Goal: Task Accomplishment & Management: Manage account settings

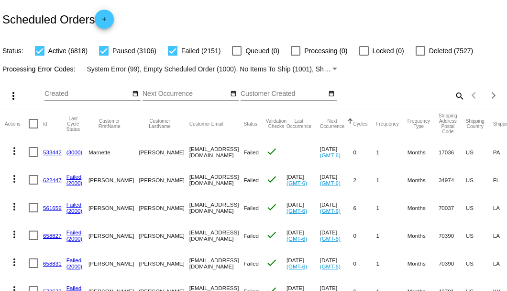
click at [457, 103] on mat-icon "search" at bounding box center [459, 95] width 11 height 15
click at [456, 98] on input "Search" at bounding box center [402, 94] width 126 height 8
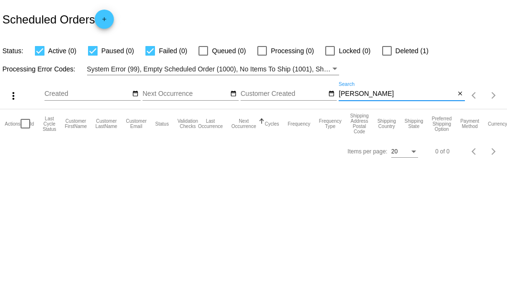
drag, startPoint x: 369, startPoint y: 92, endPoint x: 338, endPoint y: 92, distance: 30.6
click at [338, 92] on div "more_vert Sep Jan Feb Mar [DATE]" at bounding box center [253, 92] width 507 height 34
paste input "dcarothers1@mac.com"
type input "dcarothers1@mac.com"
click at [388, 54] on div at bounding box center [388, 51] width 10 height 10
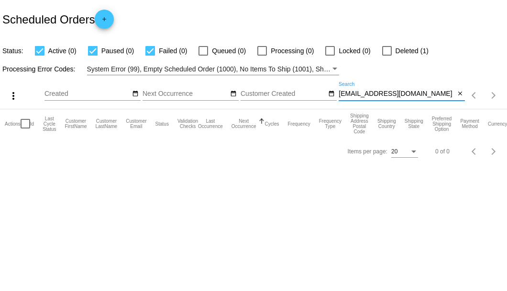
click at [387, 56] on input "Deleted (1)" at bounding box center [387, 56] width 0 height 0
checkbox input "true"
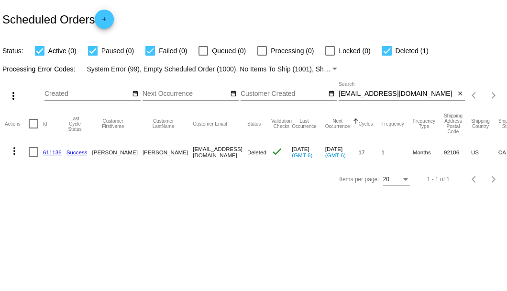
click at [44, 152] on link "611136" at bounding box center [52, 152] width 19 height 6
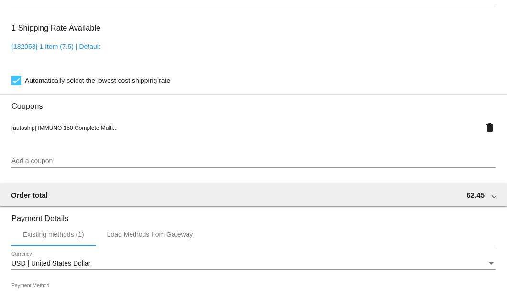
scroll to position [892, 0]
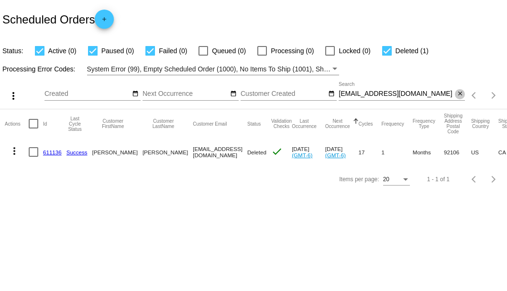
click at [461, 94] on mat-icon "close" at bounding box center [460, 94] width 7 height 8
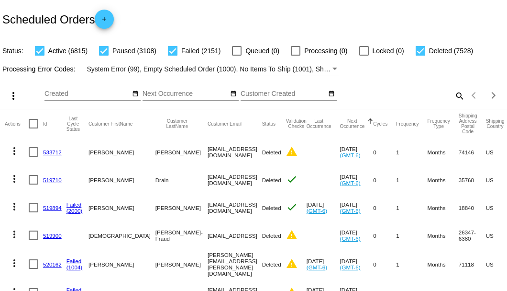
click at [455, 103] on mat-icon "search" at bounding box center [459, 95] width 11 height 15
click at [455, 98] on input "Search" at bounding box center [402, 94] width 126 height 8
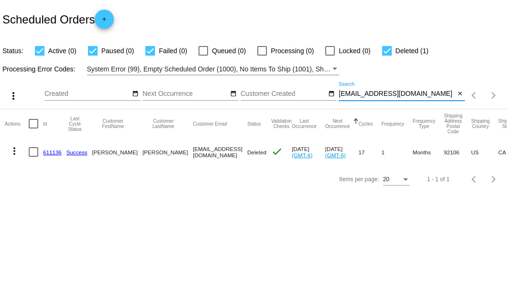
type input "[EMAIL_ADDRESS][DOMAIN_NAME]"
click at [52, 151] on link "611136" at bounding box center [52, 152] width 19 height 6
drag, startPoint x: 419, startPoint y: 92, endPoint x: 334, endPoint y: 97, distance: 85.3
click at [334, 97] on div "more_vert Sep Jan Feb Mar [DATE]" at bounding box center [253, 92] width 507 height 34
paste input "[EMAIL_ADDRESS]"
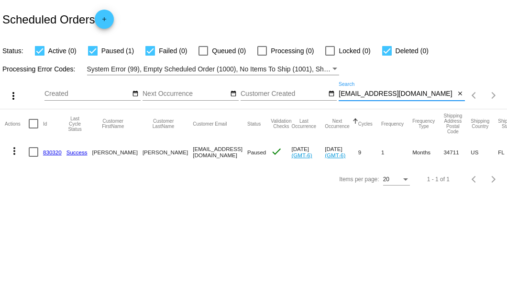
type input "[EMAIL_ADDRESS][DOMAIN_NAME]"
click at [54, 151] on link "830320" at bounding box center [52, 152] width 19 height 6
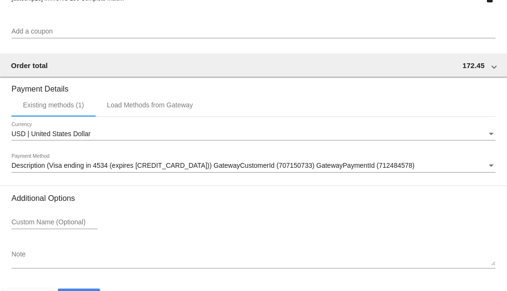
scroll to position [924, 0]
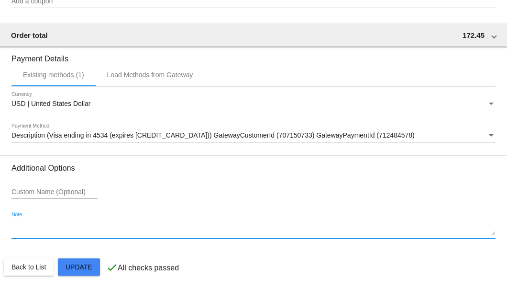
click at [40, 232] on textarea "Note" at bounding box center [253, 227] width 484 height 15
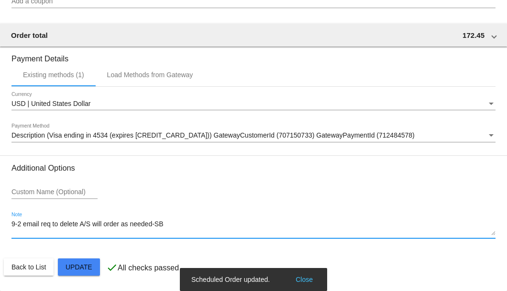
type textarea "9-2 email req to delete A/S will order as needed-SB"
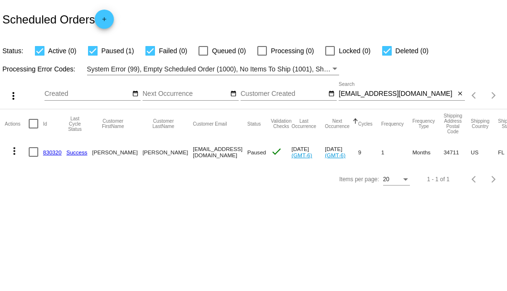
click at [36, 149] on div at bounding box center [34, 152] width 10 height 10
click at [34, 157] on input "checkbox" at bounding box center [33, 157] width 0 height 0
checkbox input "true"
click at [18, 151] on mat-icon "more_vert" at bounding box center [14, 150] width 11 height 11
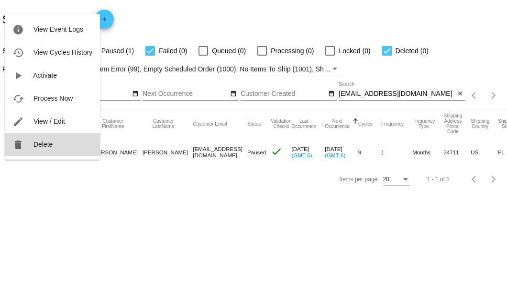
click at [36, 148] on button "delete Delete" at bounding box center [52, 144] width 95 height 23
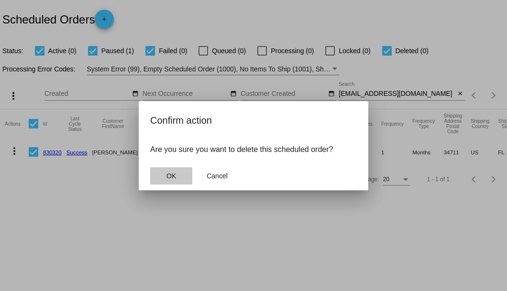
click at [167, 177] on span "OK" at bounding box center [172, 176] width 10 height 8
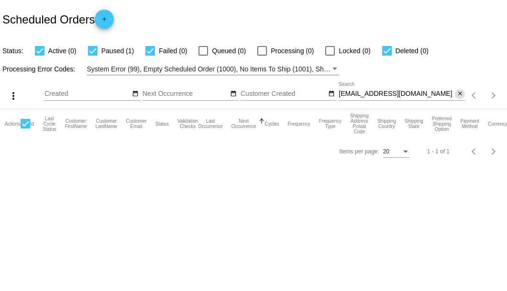
click at [461, 97] on mat-icon "close" at bounding box center [460, 94] width 7 height 8
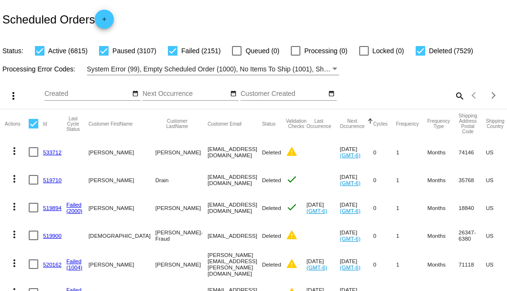
click at [457, 103] on mat-icon "search" at bounding box center [459, 95] width 11 height 15
click at [449, 98] on input "Search" at bounding box center [402, 94] width 126 height 8
paste input "robant922@gmail.com"
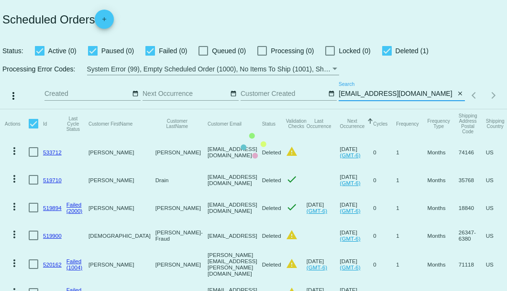
type input "robant922@gmail.com"
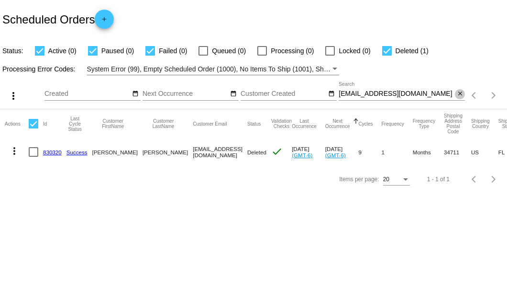
click at [459, 97] on mat-icon "close" at bounding box center [460, 94] width 7 height 8
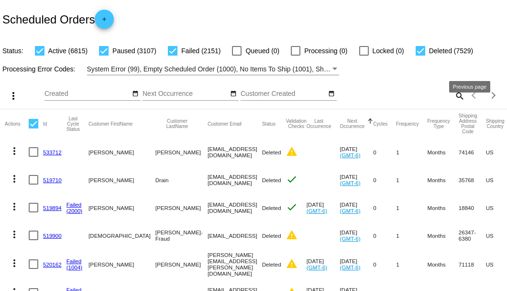
click at [455, 103] on mat-icon "search" at bounding box center [459, 95] width 11 height 15
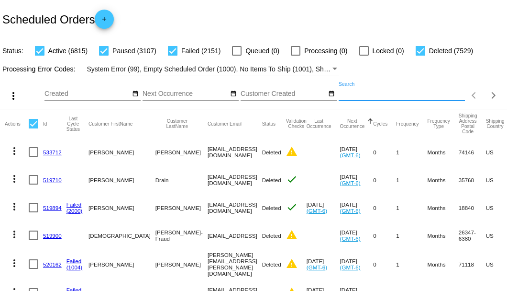
click at [455, 98] on input "Search" at bounding box center [402, 94] width 126 height 8
paste input "[EMAIL_ADDRESS][DOMAIN_NAME]"
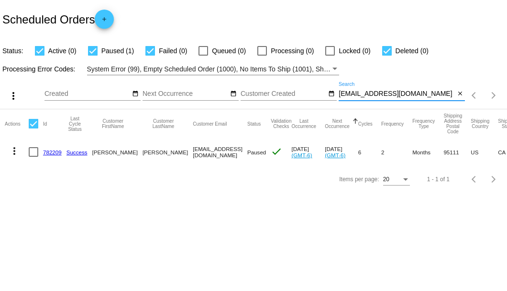
type input "[EMAIL_ADDRESS][DOMAIN_NAME]"
click at [51, 150] on link "782209" at bounding box center [52, 152] width 19 height 6
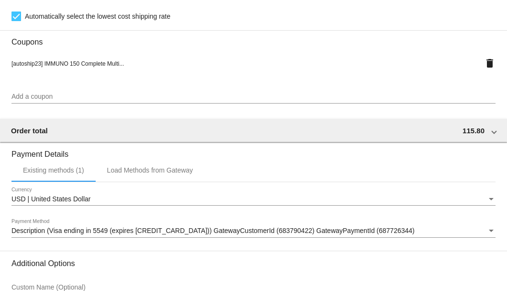
scroll to position [924, 0]
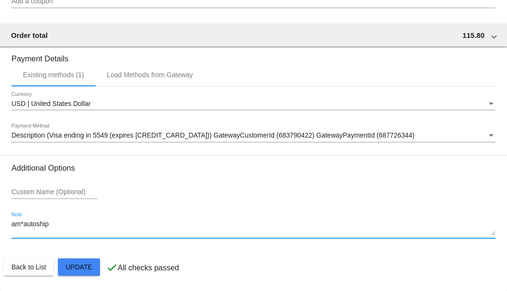
drag, startPoint x: 59, startPoint y: 225, endPoint x: 10, endPoint y: 227, distance: 48.9
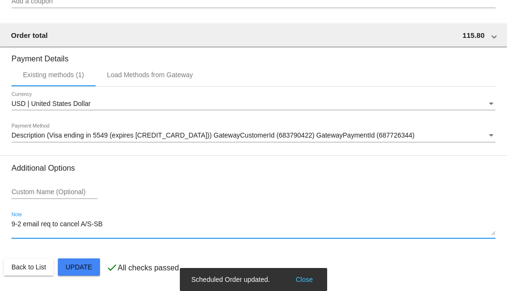
scroll to position [860, 0]
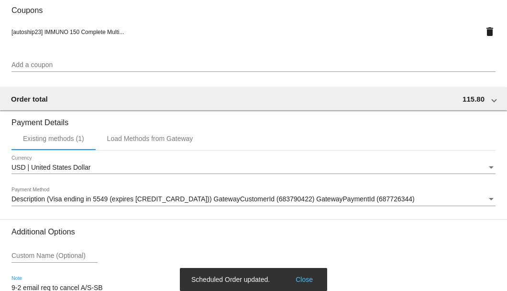
type textarea "9-2 email req to cancel A/S-SB"
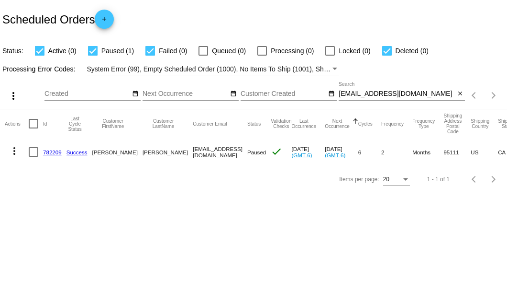
click at [51, 152] on link "782209" at bounding box center [52, 152] width 19 height 6
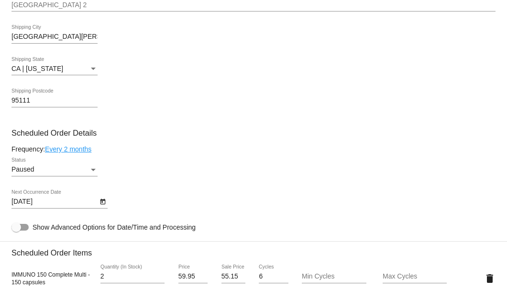
scroll to position [479, 0]
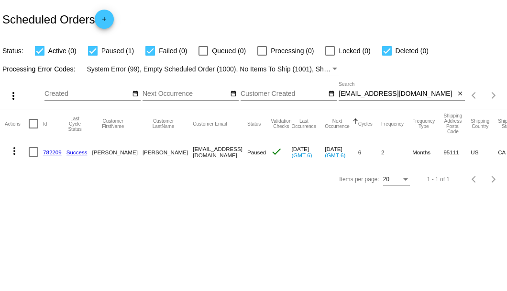
click at [32, 153] on div at bounding box center [34, 152] width 10 height 10
click at [33, 157] on input "checkbox" at bounding box center [33, 157] width 0 height 0
checkbox input "true"
click at [17, 150] on mat-icon "more_vert" at bounding box center [14, 150] width 11 height 11
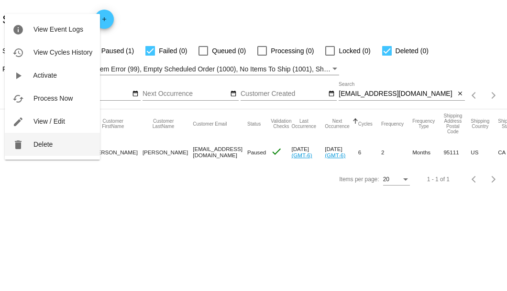
click at [50, 148] on button "delete Delete" at bounding box center [52, 144] width 95 height 23
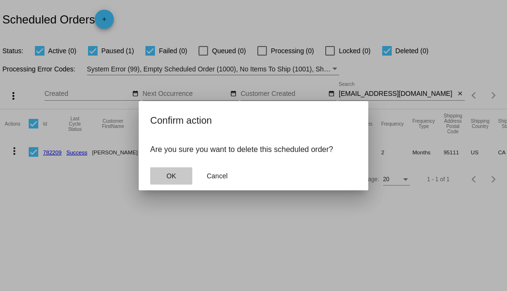
click at [178, 178] on button "OK" at bounding box center [171, 175] width 42 height 17
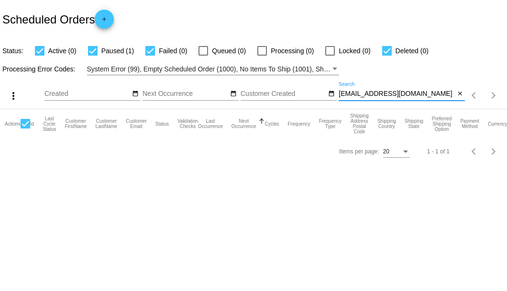
drag, startPoint x: 437, startPoint y: 94, endPoint x: 340, endPoint y: 97, distance: 97.2
click at [340, 97] on input "[EMAIL_ADDRESS][DOMAIN_NAME]" at bounding box center [397, 94] width 116 height 8
click at [459, 94] on mat-icon "close" at bounding box center [460, 94] width 7 height 8
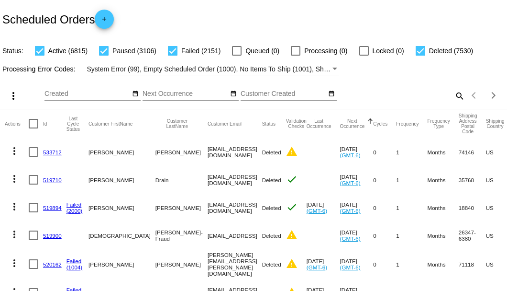
click at [191, 15] on div "Scheduled Orders add" at bounding box center [253, 19] width 507 height 38
click at [454, 103] on mat-icon "search" at bounding box center [459, 95] width 11 height 15
click at [453, 98] on input "Search" at bounding box center [402, 94] width 126 height 8
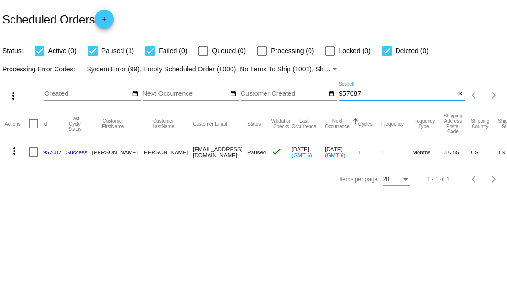
type input "957087"
click at [56, 151] on link "957087" at bounding box center [52, 152] width 19 height 6
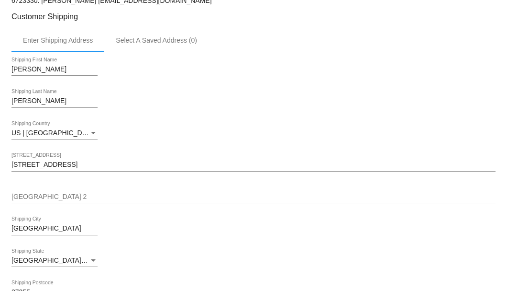
scroll to position [415, 0]
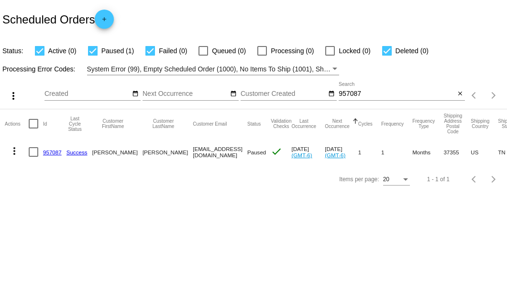
click at [351, 92] on input "957087" at bounding box center [397, 94] width 116 height 8
paste input "5064"
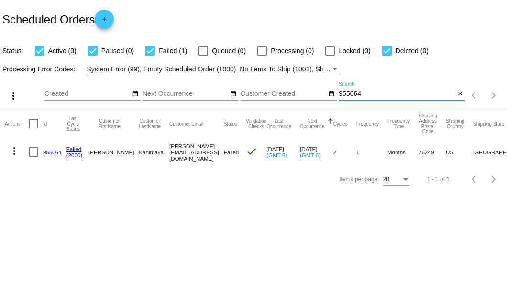
type input "955064"
click at [49, 155] on mat-cell "955064" at bounding box center [54, 152] width 23 height 28
click at [49, 149] on link "955064" at bounding box center [52, 152] width 19 height 6
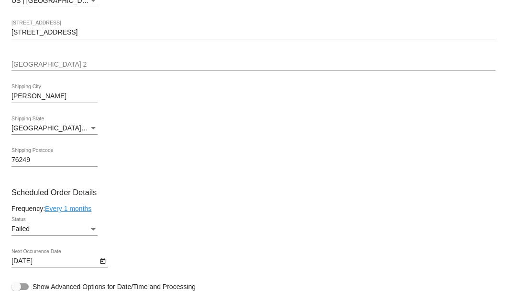
scroll to position [542, 0]
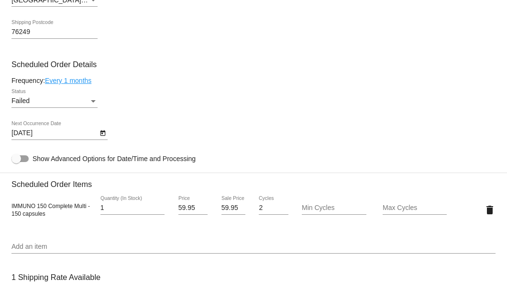
click at [92, 102] on div "Status" at bounding box center [93, 101] width 9 height 8
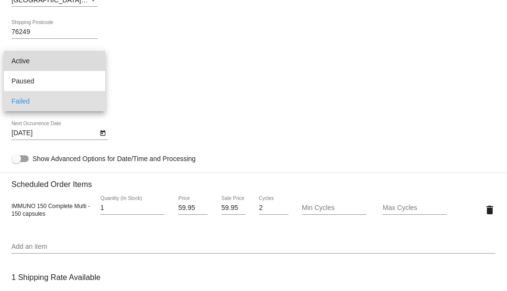
click at [62, 63] on span "Active" at bounding box center [54, 61] width 86 height 20
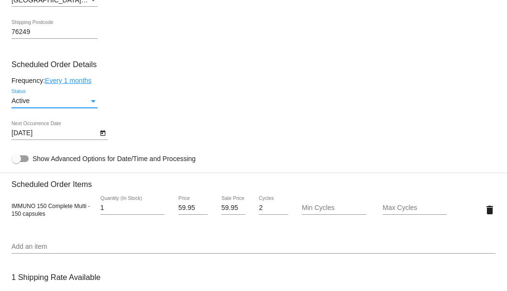
click at [102, 135] on icon "Open calendar" at bounding box center [103, 132] width 7 height 11
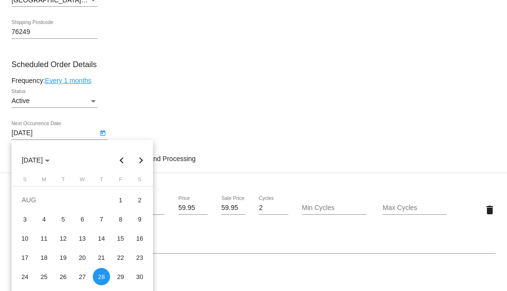
click at [139, 159] on button "Next month" at bounding box center [141, 159] width 19 height 19
click at [66, 223] on div "2" at bounding box center [63, 218] width 17 height 17
type input "9/2/2025"
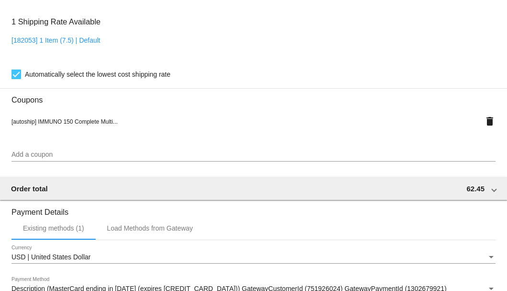
scroll to position [951, 0]
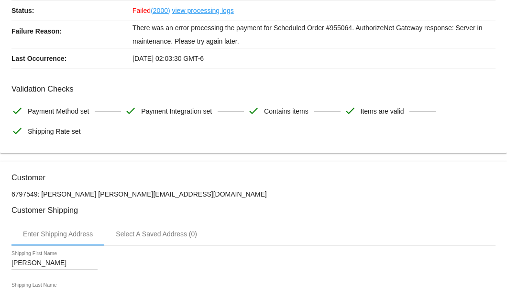
scroll to position [0, 0]
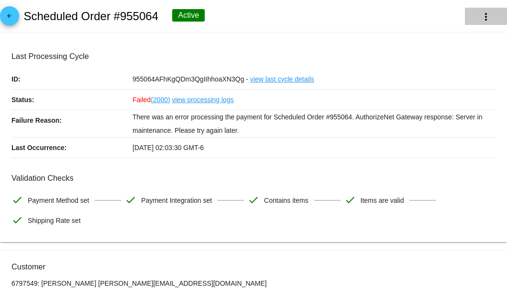
click at [481, 16] on mat-icon "more_vert" at bounding box center [486, 16] width 11 height 11
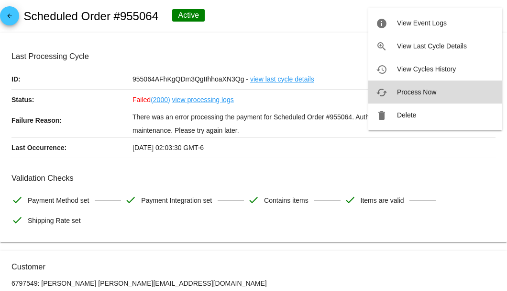
click at [426, 90] on span "Process Now" at bounding box center [416, 92] width 39 height 8
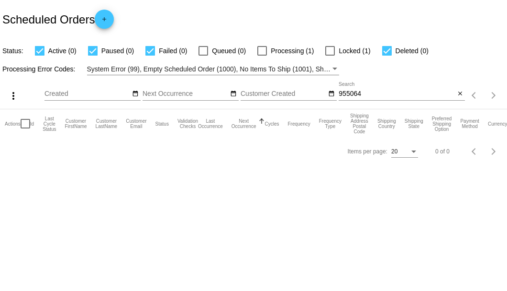
click at [367, 93] on input "955064" at bounding box center [397, 94] width 116 height 8
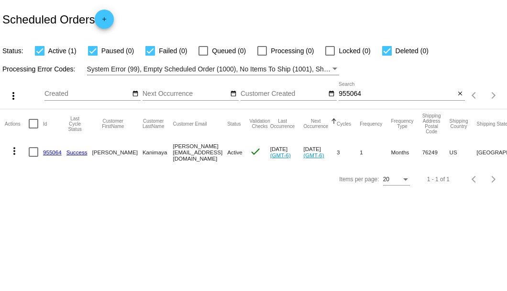
drag, startPoint x: 151, startPoint y: 149, endPoint x: 224, endPoint y: 151, distance: 72.8
click at [224, 151] on mat-row "more_vert 955064 Success [PERSON_NAME][GEOGRAPHIC_DATA] [PERSON_NAME][EMAIL_ADD…" at bounding box center [359, 152] width 709 height 28
copy mat-row "[PERSON_NAME][EMAIL_ADDRESS][DOMAIN_NAME]"
click at [357, 95] on input "955064" at bounding box center [397, 94] width 116 height 8
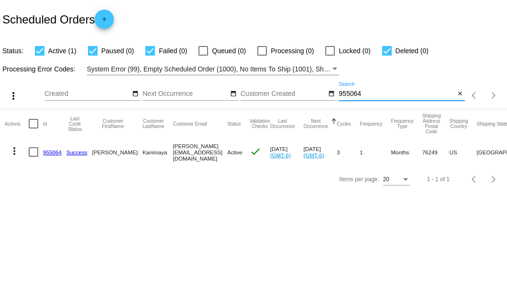
paste input "[EMAIL_ADDRESS][DOMAIN_NAME]"
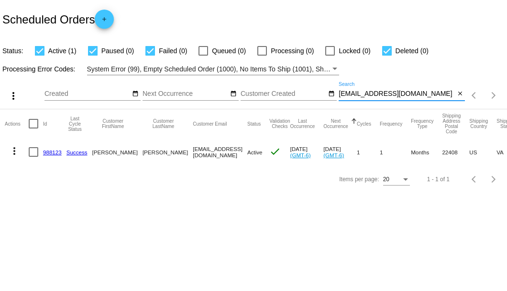
type input "[EMAIL_ADDRESS][DOMAIN_NAME]"
click at [49, 151] on link "988123" at bounding box center [52, 152] width 19 height 6
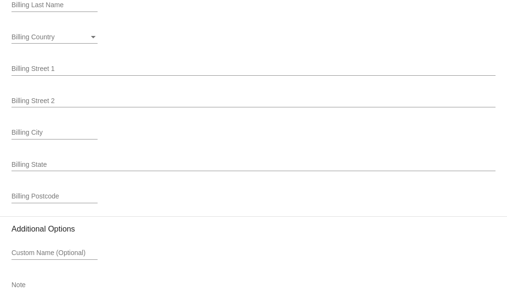
scroll to position [1308, 0]
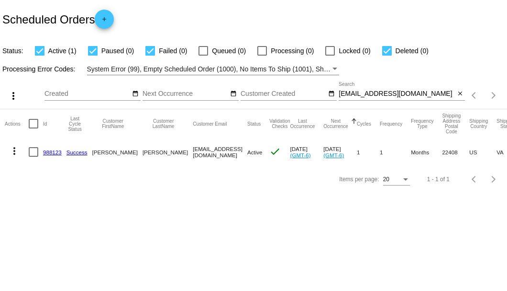
click at [33, 157] on mat-cell at bounding box center [36, 152] width 14 height 28
click at [34, 154] on div at bounding box center [34, 152] width 10 height 10
click at [34, 157] on input "checkbox" at bounding box center [33, 157] width 0 height 0
checkbox input "true"
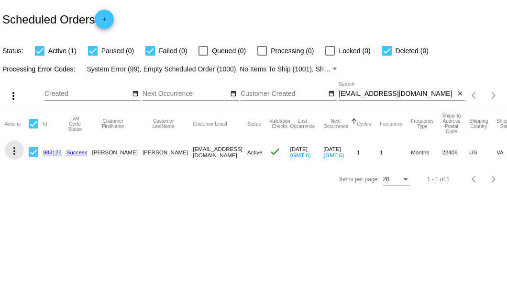
click at [16, 150] on mat-icon "more_vert" at bounding box center [14, 150] width 11 height 11
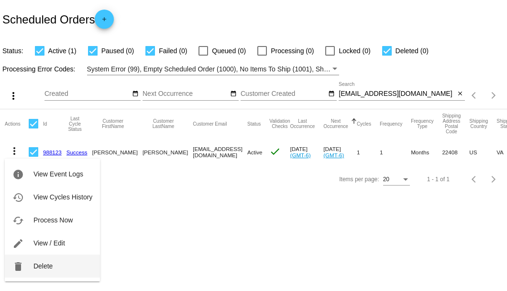
click at [40, 268] on span "Delete" at bounding box center [43, 266] width 19 height 8
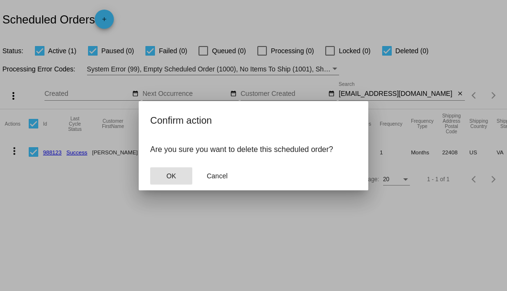
click at [173, 175] on span "OK" at bounding box center [172, 176] width 10 height 8
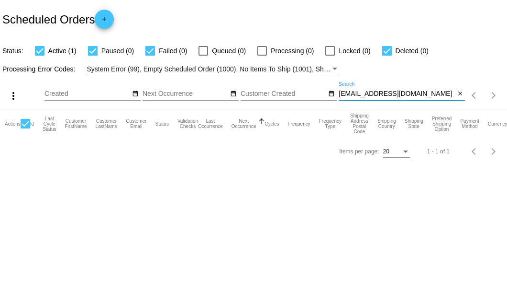
click at [440, 96] on input "garywagner54@aol.com" at bounding box center [397, 94] width 116 height 8
type input "garywagner54@aol.com"
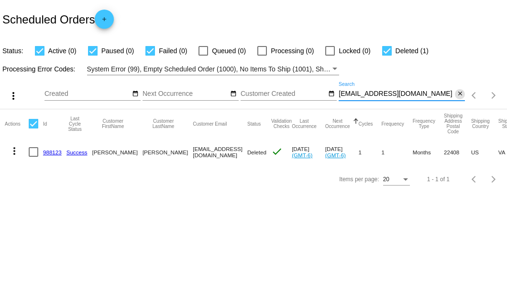
click at [461, 93] on mat-icon "close" at bounding box center [460, 94] width 7 height 8
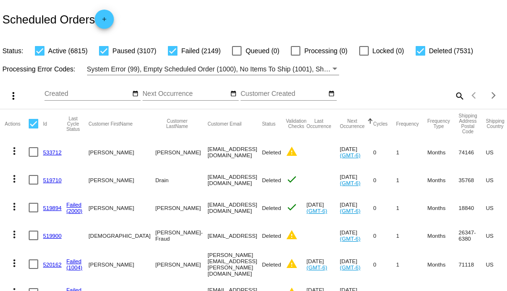
click at [454, 103] on mat-icon "search" at bounding box center [459, 95] width 11 height 15
click at [451, 98] on input "Search" at bounding box center [402, 94] width 126 height 8
paste input "627919"
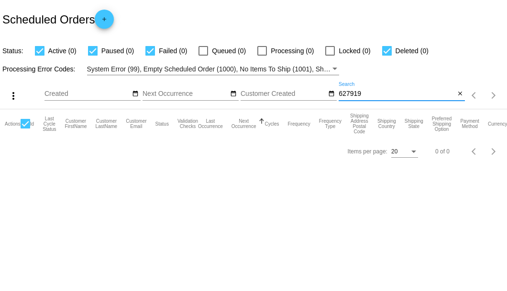
drag, startPoint x: 364, startPoint y: 94, endPoint x: 339, endPoint y: 99, distance: 24.9
click at [339, 99] on div "627919 Search" at bounding box center [397, 91] width 116 height 19
paste input "Mercedesleaty9088848266@exceptionalproducts.org"
type input "Mercedesleaty9088848266@exceptionalproducts.org"
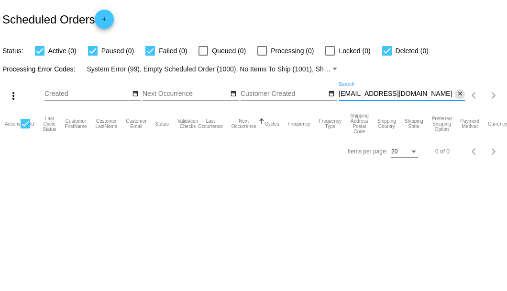
scroll to position [0, 0]
click at [461, 94] on mat-icon "close" at bounding box center [460, 94] width 7 height 8
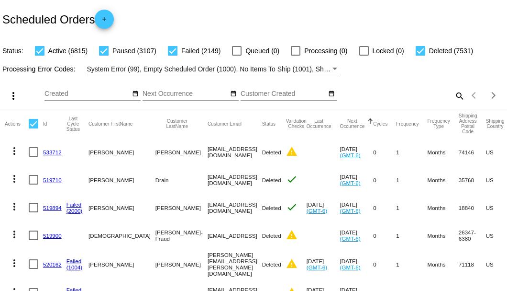
click at [457, 103] on mat-icon "search" at bounding box center [459, 95] width 11 height 15
click at [457, 98] on input "Search" at bounding box center [402, 94] width 126 height 8
paste input "952334"
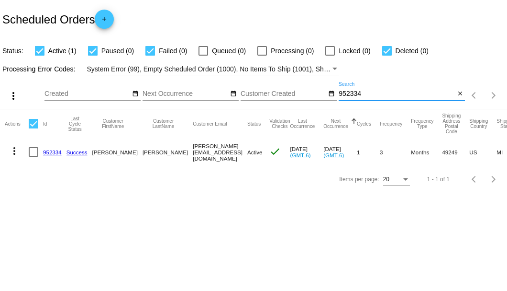
type input "952334"
click at [50, 151] on link "952334" at bounding box center [52, 152] width 19 height 6
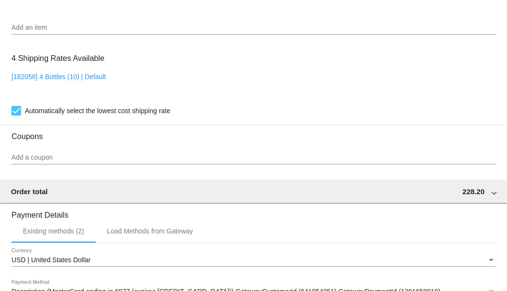
scroll to position [890, 0]
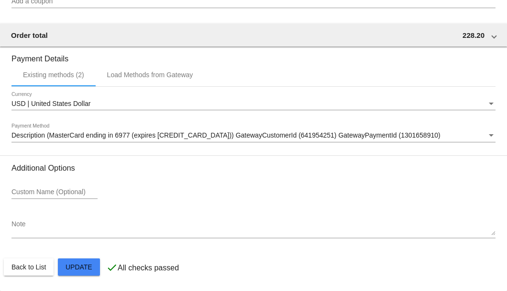
click at [30, 230] on textarea "Note" at bounding box center [253, 227] width 484 height 15
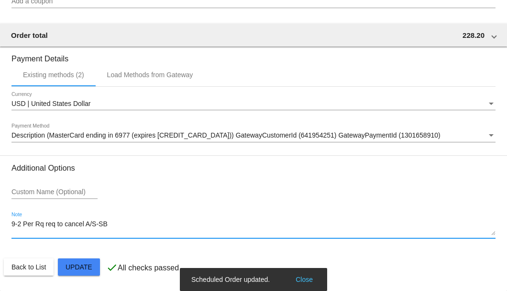
type textarea "9-2 Per Rq req to cancel A/S-SB"
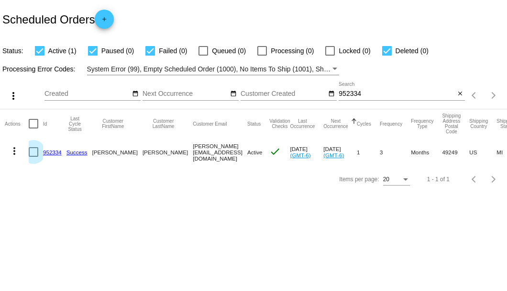
click at [35, 150] on div at bounding box center [34, 152] width 10 height 10
click at [34, 157] on input "checkbox" at bounding box center [33, 157] width 0 height 0
checkbox input "true"
click at [13, 150] on mat-icon "more_vert" at bounding box center [14, 150] width 11 height 11
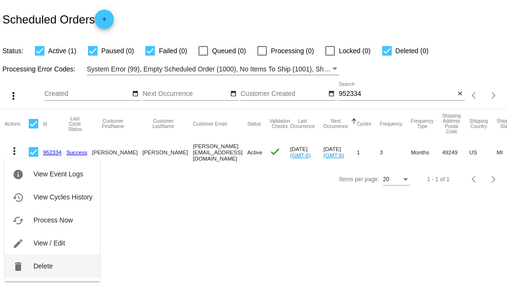
click at [45, 264] on span "Delete" at bounding box center [43, 266] width 19 height 8
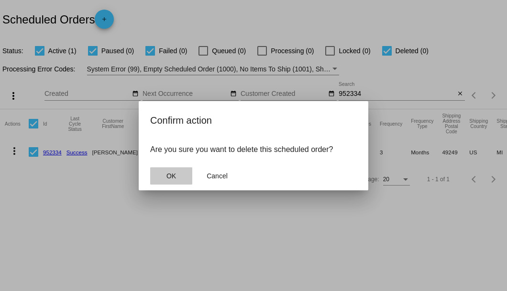
click at [169, 176] on span "OK" at bounding box center [172, 176] width 10 height 8
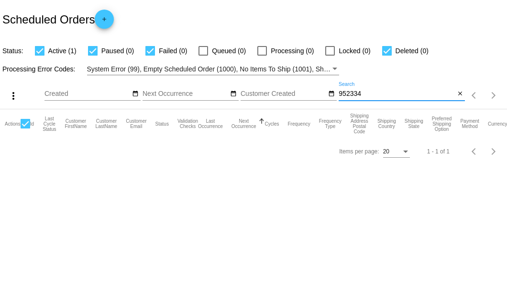
click at [363, 92] on input "952334" at bounding box center [397, 94] width 116 height 8
click at [461, 98] on mat-icon "close" at bounding box center [460, 94] width 7 height 8
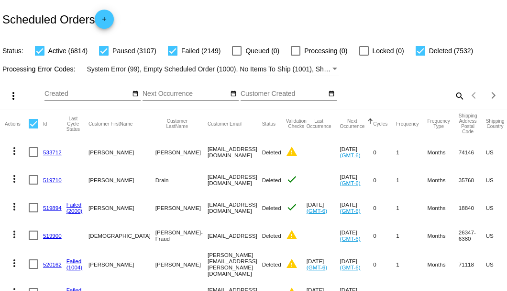
click at [454, 103] on mat-icon "search" at bounding box center [459, 95] width 11 height 15
click at [454, 98] on input "Search" at bounding box center [402, 94] width 126 height 8
paste input "d-duvall@sbcglobal.net"
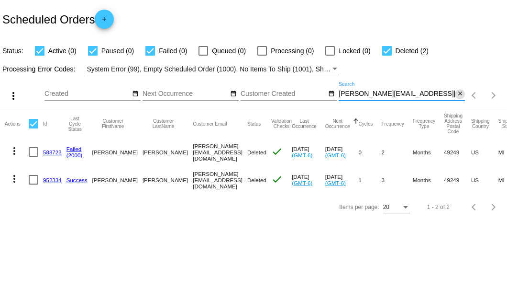
type input "d-duvall@sbcglobal.net"
click at [462, 91] on mat-icon "close" at bounding box center [460, 94] width 7 height 8
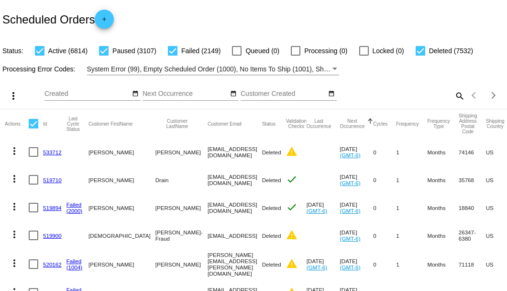
click at [454, 103] on mat-icon "search" at bounding box center [459, 95] width 11 height 15
click at [453, 98] on input "Search" at bounding box center [402, 94] width 126 height 8
paste input "gbcheek@icloud.com"
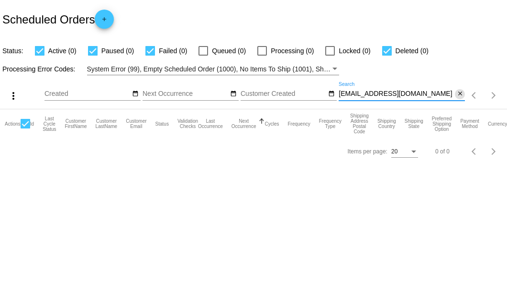
type input "gbcheek@icloud.com"
click at [460, 92] on mat-icon "close" at bounding box center [460, 94] width 7 height 8
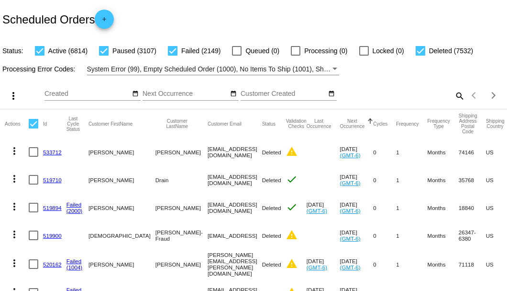
click at [454, 103] on mat-icon "search" at bounding box center [459, 95] width 11 height 15
click at [451, 98] on input "Search" at bounding box center [402, 94] width 126 height 8
paste input "719706"
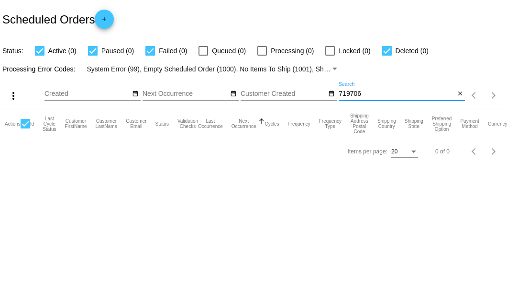
click at [353, 92] on input "719706" at bounding box center [397, 94] width 116 height 8
click at [361, 95] on input "719706" at bounding box center [397, 94] width 116 height 8
click at [354, 97] on input "719706" at bounding box center [397, 94] width 116 height 8
click at [354, 96] on input "719706" at bounding box center [397, 94] width 116 height 8
paste input "debbiestewart@kw.com"
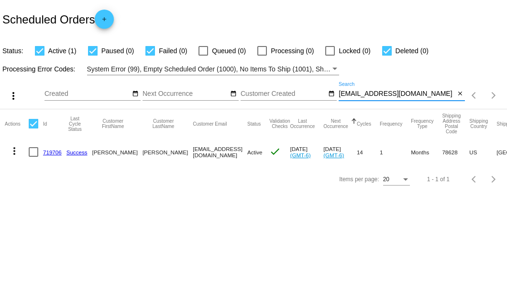
type input "debbiestewart@kw.com"
click at [52, 150] on link "719706" at bounding box center [52, 152] width 19 height 6
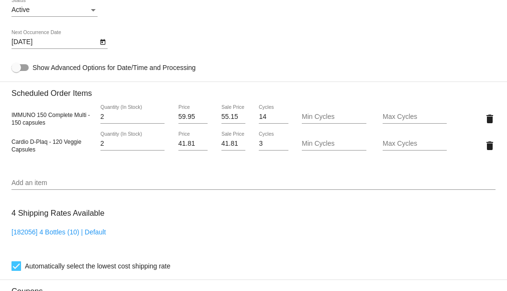
scroll to position [638, 0]
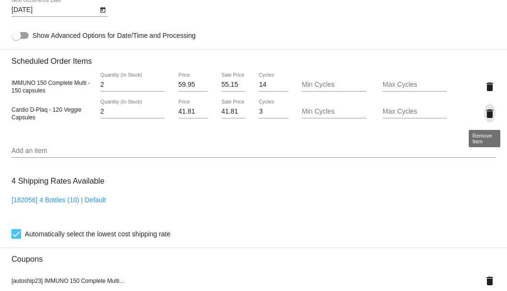
click at [485, 111] on mat-icon "delete" at bounding box center [489, 113] width 11 height 11
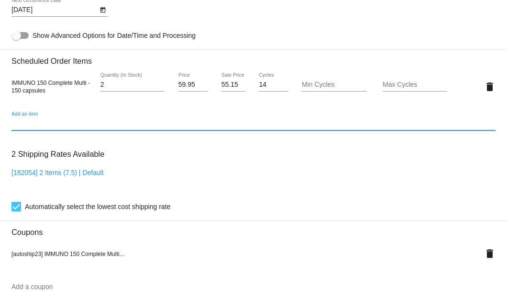
click at [70, 124] on input "Add an item" at bounding box center [253, 124] width 484 height 8
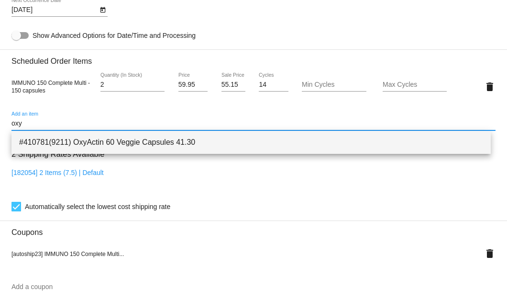
type input "oxy"
click at [81, 142] on span "#410781(9211) OxyActin 60 Veggie Capsules 41.30" at bounding box center [251, 142] width 464 height 23
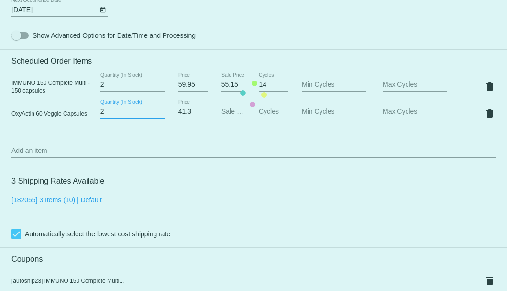
type input "2"
click at [161, 111] on input "2" at bounding box center [133, 112] width 64 height 8
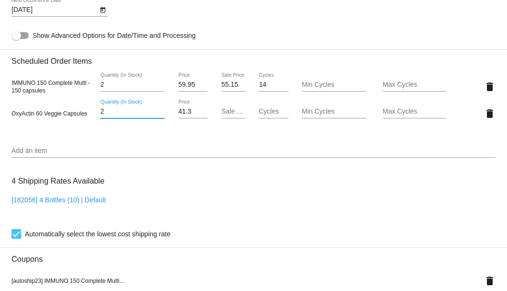
click at [226, 113] on input "Sale Price" at bounding box center [234, 112] width 24 height 8
type input "37.17"
click at [220, 182] on mat-card "Customer 4476816: Debbie Stewart debbiestewart@kw.com Customer Shipping Enter S…" at bounding box center [253, 94] width 507 height 1018
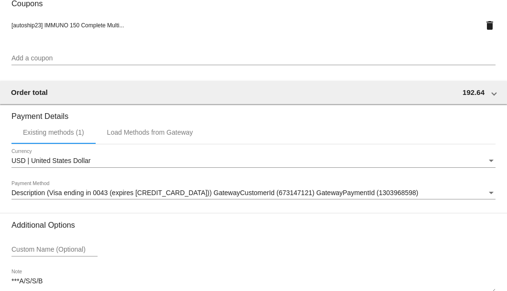
scroll to position [951, 0]
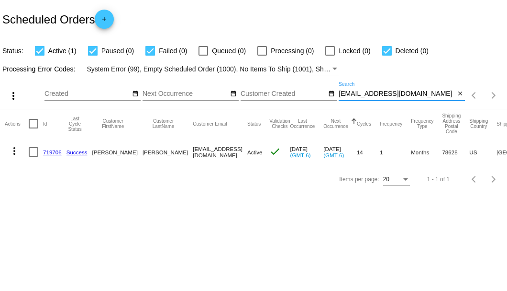
drag, startPoint x: 414, startPoint y: 90, endPoint x: 338, endPoint y: 93, distance: 75.7
click at [338, 93] on div "more_vert Sep Jan Feb Mar Apr 1" at bounding box center [253, 92] width 507 height 34
paste input "677132"
type input "677132"
click at [45, 151] on link "677132" at bounding box center [52, 152] width 19 height 6
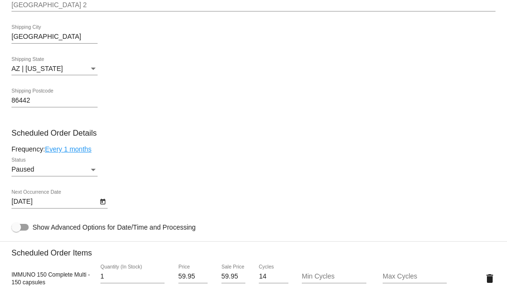
scroll to position [574, 0]
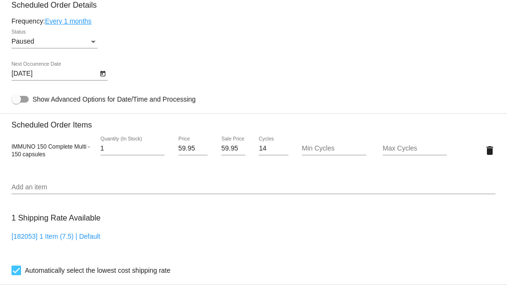
click at [103, 76] on icon "Open calendar" at bounding box center [103, 73] width 7 height 11
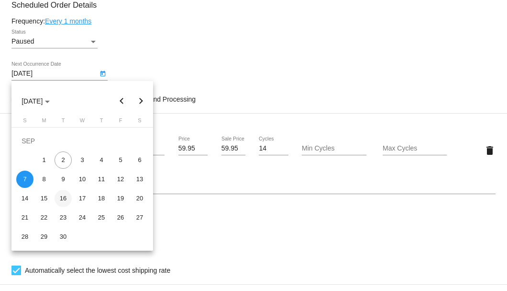
click at [63, 200] on div "16" at bounding box center [63, 198] width 17 height 17
type input "9/16/2025"
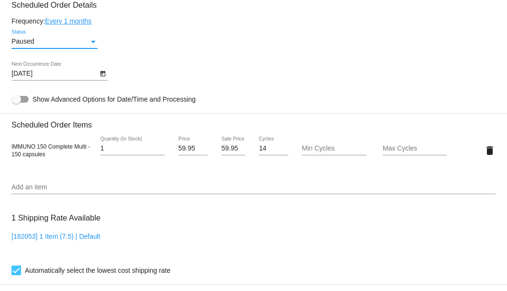
click at [68, 42] on div "Paused" at bounding box center [50, 42] width 78 height 8
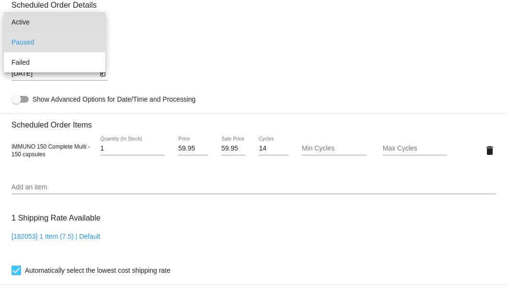
click at [67, 23] on span "Active" at bounding box center [54, 22] width 86 height 20
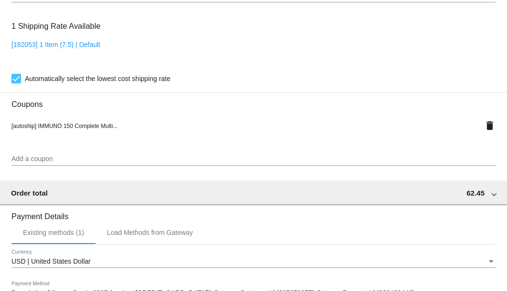
scroll to position [924, 0]
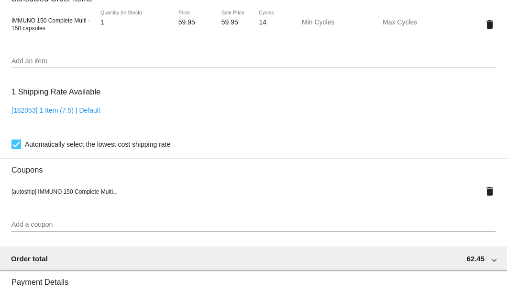
scroll to position [573, 0]
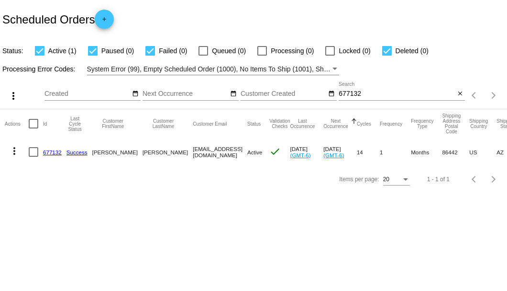
click at [460, 93] on mat-icon "close" at bounding box center [460, 94] width 7 height 8
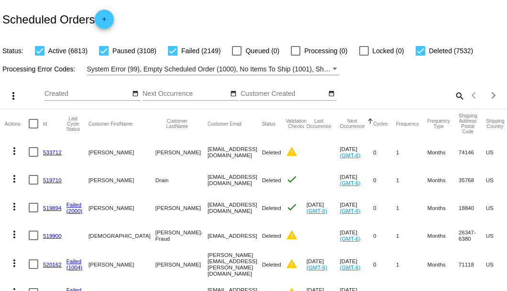
click at [454, 103] on mat-icon "search" at bounding box center [459, 95] width 11 height 15
click at [450, 98] on input "Search" at bounding box center [402, 94] width 126 height 8
paste input "898344"
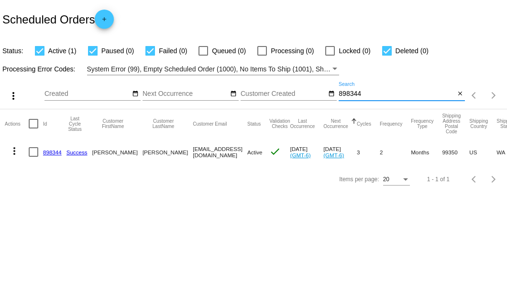
type input "898344"
click at [52, 151] on link "898344" at bounding box center [52, 152] width 19 height 6
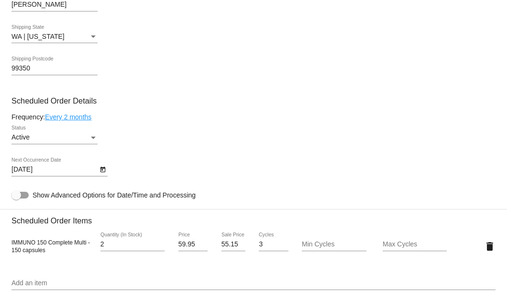
scroll to position [574, 0]
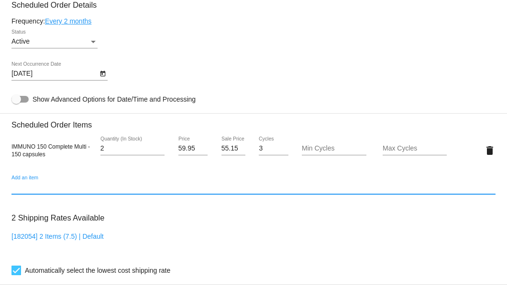
click at [86, 184] on input "Add an item" at bounding box center [253, 187] width 484 height 8
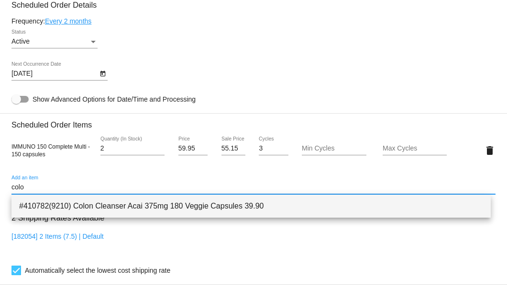
type input "colo"
click at [86, 200] on span "#410782(9210) Colon Cleanser Acai 375mg 180 Veggie Capsules 39.90" at bounding box center [251, 205] width 464 height 23
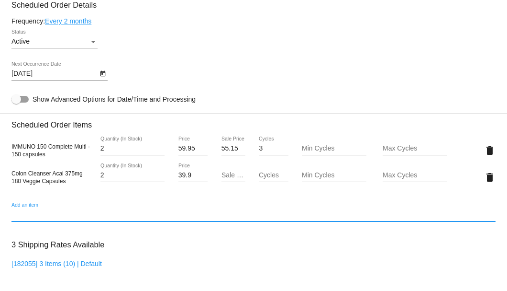
type input "2"
click at [158, 174] on input "2" at bounding box center [133, 175] width 64 height 8
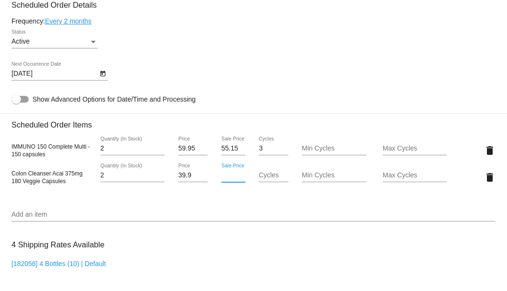
click at [224, 175] on input "Sale Price" at bounding box center [234, 175] width 24 height 8
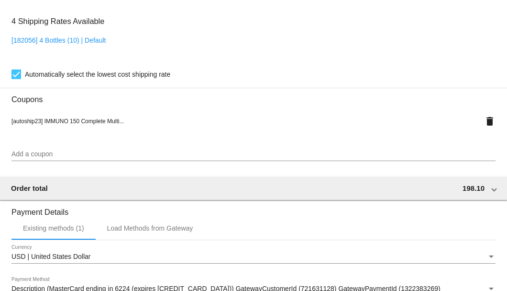
scroll to position [951, 0]
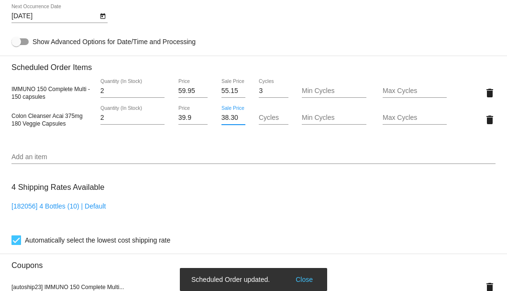
scroll to position [536, 0]
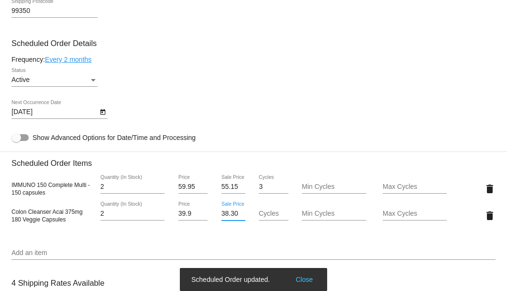
type input "38.30"
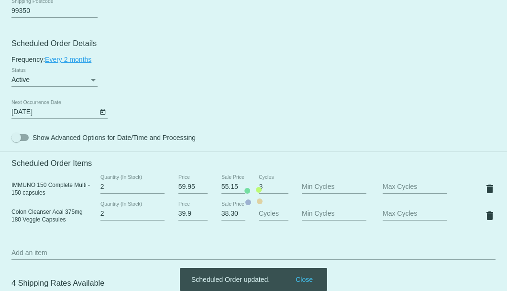
scroll to position [0, 0]
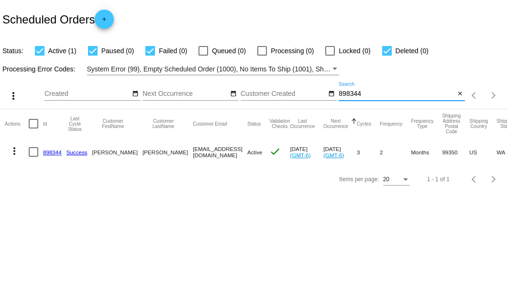
click at [348, 91] on input "898344" at bounding box center [397, 94] width 116 height 8
paste input "68848"
type input "868848"
click at [53, 151] on link "868848" at bounding box center [52, 152] width 19 height 6
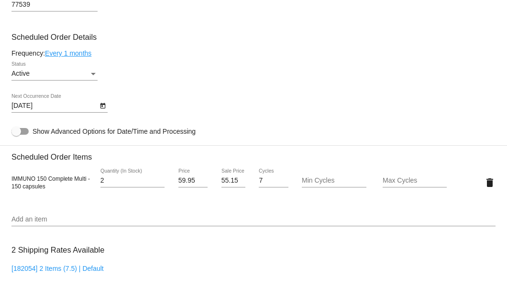
scroll to position [574, 0]
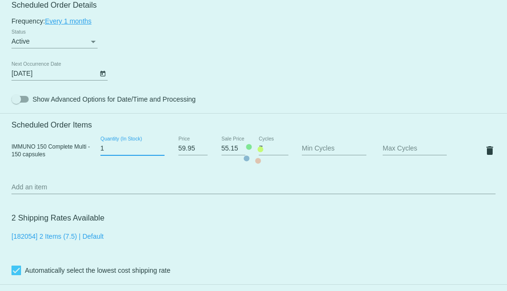
type input "1"
click at [159, 149] on input "1" at bounding box center [133, 149] width 64 height 8
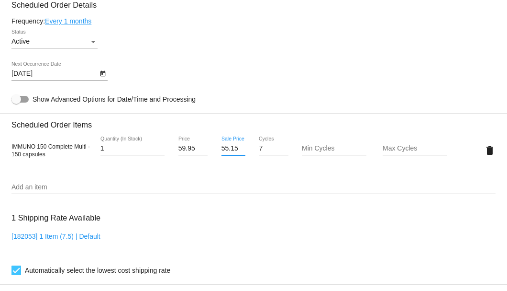
scroll to position [0, 0]
drag, startPoint x: 219, startPoint y: 150, endPoint x: 235, endPoint y: 148, distance: 15.4
click at [235, 148] on input "55.15" at bounding box center [234, 149] width 24 height 8
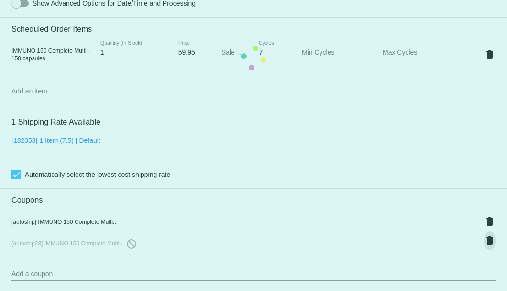
click at [485, 239] on mat-card "Customer 5027315: [PERSON_NAME] [EMAIL_ADDRESS][DOMAIN_NAME] Customer Shipping …" at bounding box center [253, 58] width 507 height 1010
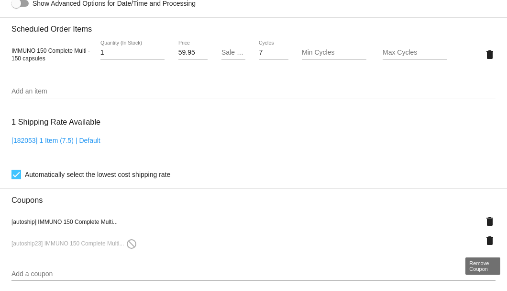
click at [485, 239] on mat-icon "delete" at bounding box center [489, 240] width 11 height 11
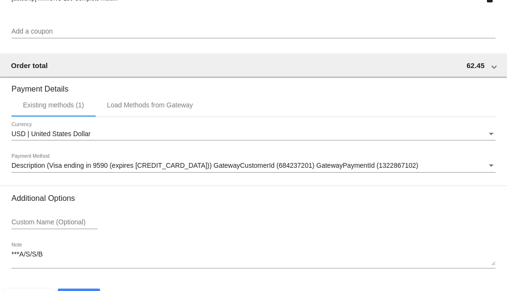
scroll to position [924, 0]
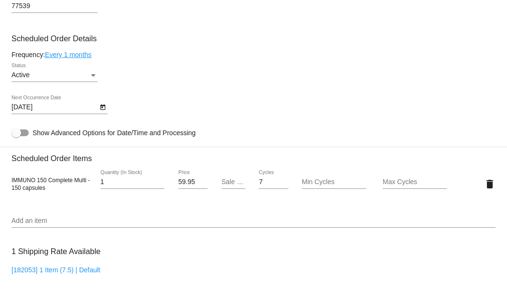
scroll to position [477, 0]
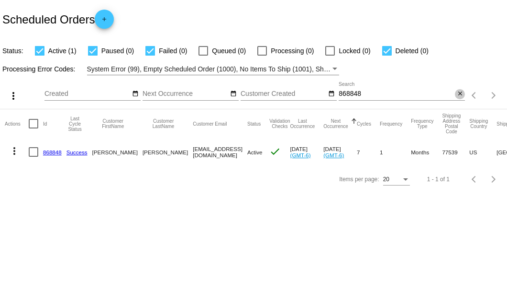
click at [462, 95] on mat-icon "close" at bounding box center [460, 94] width 7 height 8
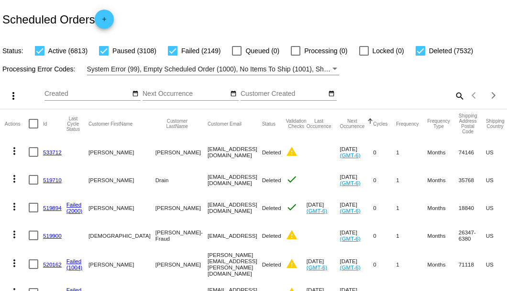
click at [458, 103] on mat-icon "search" at bounding box center [459, 95] width 11 height 15
click at [458, 98] on input "Search" at bounding box center [402, 94] width 126 height 8
paste input "868848"
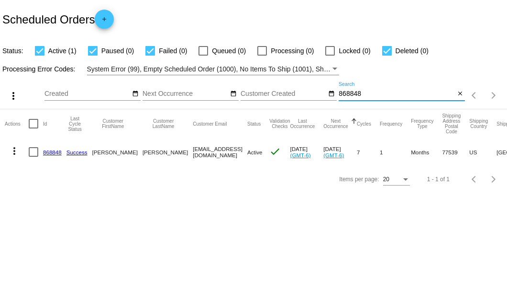
type input "868848"
click at [56, 153] on link "868848" at bounding box center [52, 152] width 19 height 6
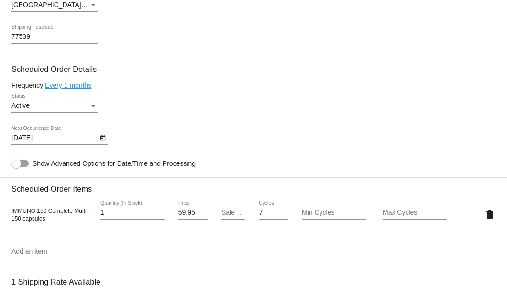
scroll to position [606, 0]
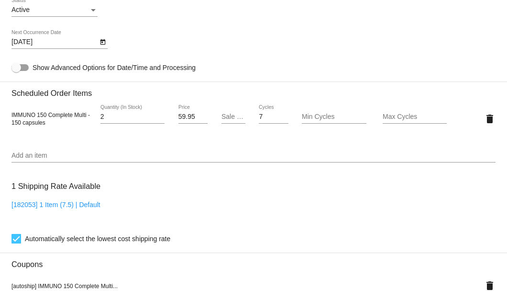
type input "2"
click at [158, 114] on input "2" at bounding box center [133, 117] width 64 height 8
click at [222, 120] on input "Sale Price" at bounding box center [234, 117] width 24 height 8
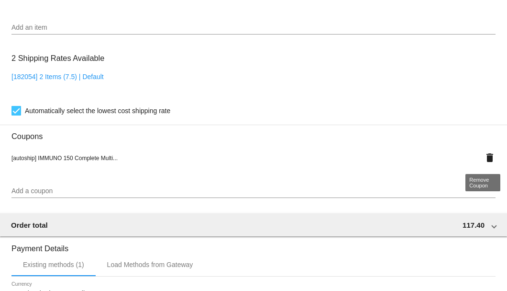
click at [487, 160] on mat-icon "delete" at bounding box center [489, 157] width 11 height 11
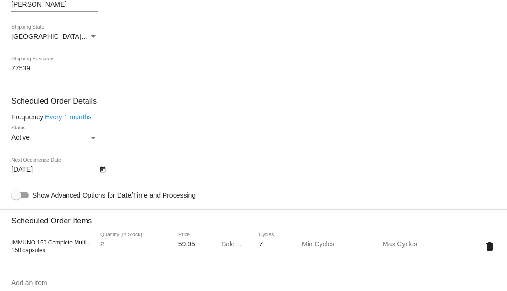
scroll to position [606, 0]
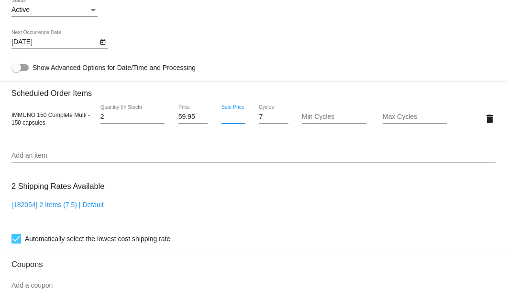
click at [224, 116] on input "Sale Price" at bounding box center [234, 117] width 24 height 8
type input "54.15"
click at [245, 156] on mat-card "Customer 5027315: Ludie Lynch Jr jdlynch7@gmail.com Customer Shipping Enter Shi…" at bounding box center [253, 95] width 507 height 957
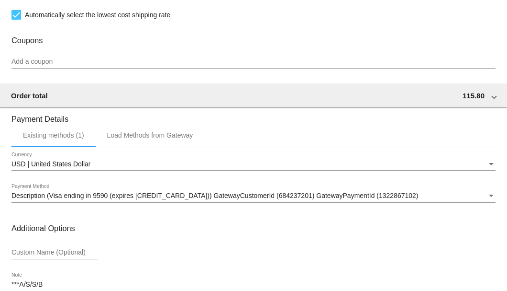
scroll to position [890, 0]
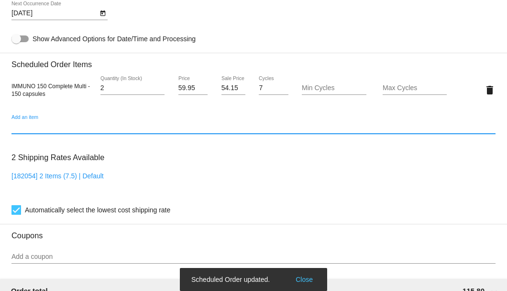
scroll to position [539, 0]
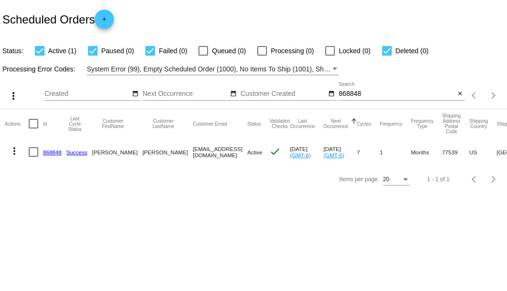
click at [353, 92] on input "868848" at bounding box center [397, 94] width 116 height 8
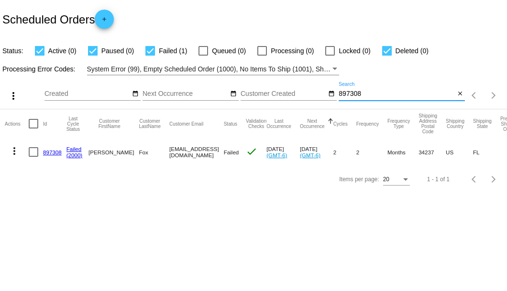
type input "897308"
click at [56, 151] on link "897308" at bounding box center [52, 152] width 19 height 6
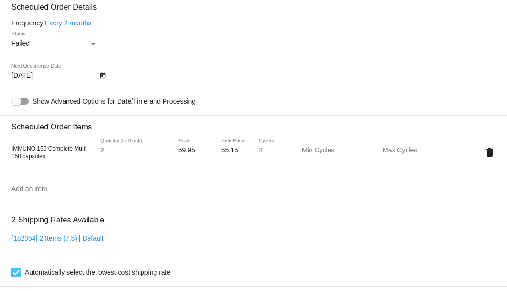
scroll to position [504, 0]
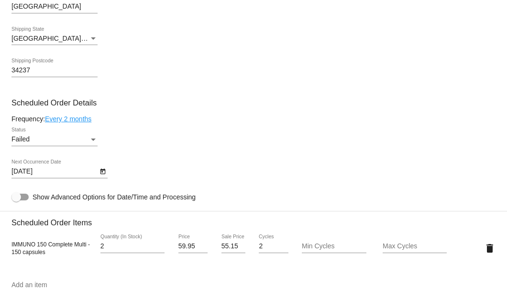
click at [92, 139] on div "Status" at bounding box center [93, 139] width 5 height 2
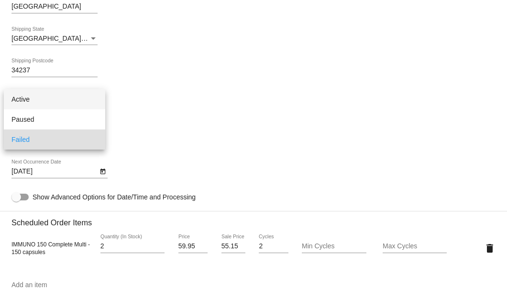
click at [66, 103] on span "Active" at bounding box center [54, 99] width 86 height 20
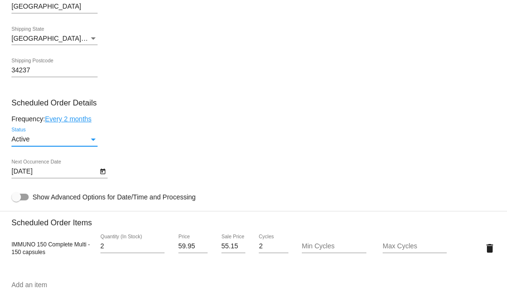
click at [103, 171] on icon "Open calendar" at bounding box center [103, 171] width 7 height 11
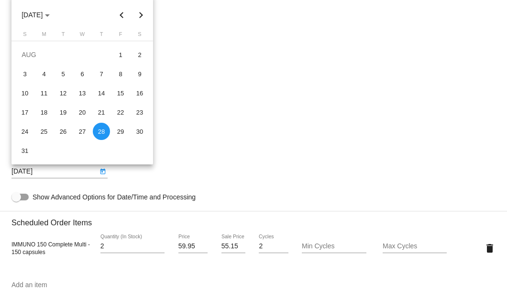
click at [140, 18] on button "Next month" at bounding box center [141, 14] width 19 height 19
click at [66, 75] on div "2" at bounding box center [63, 73] width 17 height 17
type input "9/2/2025"
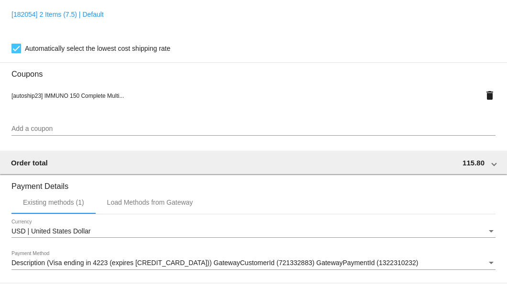
scroll to position [951, 0]
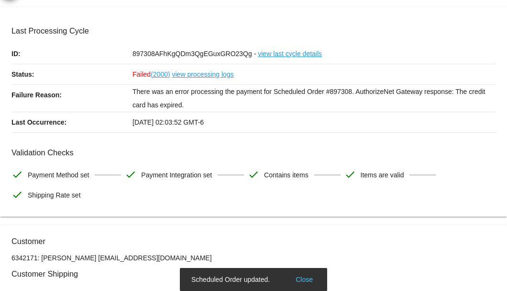
scroll to position [0, 0]
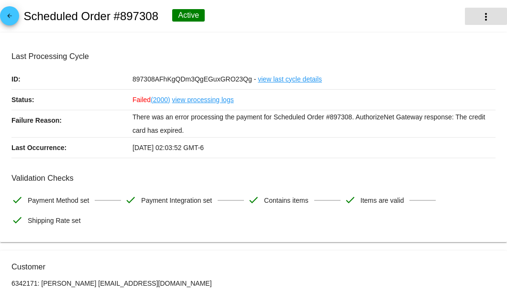
click at [473, 18] on button "more_vert" at bounding box center [486, 16] width 42 height 17
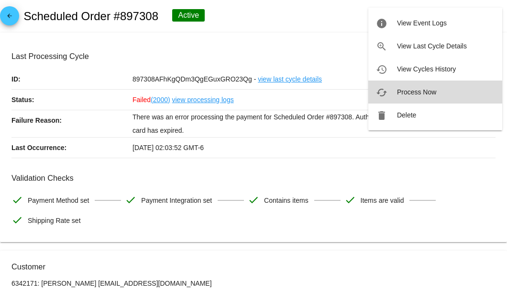
click at [417, 90] on span "Process Now" at bounding box center [416, 92] width 39 height 8
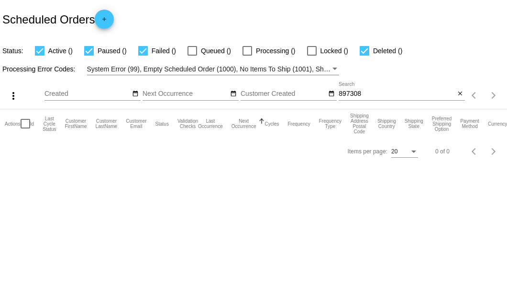
click at [387, 92] on input "897308" at bounding box center [397, 94] width 116 height 8
type input "897308"
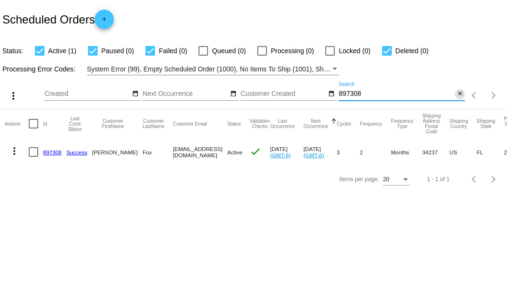
click at [464, 97] on button "close" at bounding box center [460, 94] width 10 height 10
click at [464, 97] on mat-icon "search" at bounding box center [459, 95] width 11 height 15
click at [461, 95] on input "Search" at bounding box center [402, 94] width 126 height 8
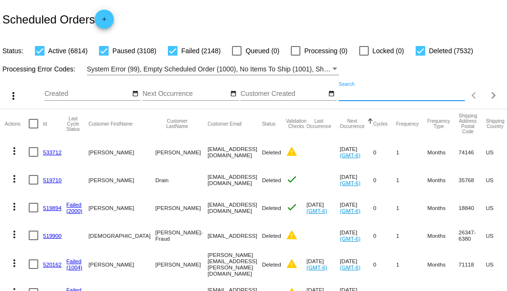
click at [407, 98] on input "Search" at bounding box center [402, 94] width 126 height 8
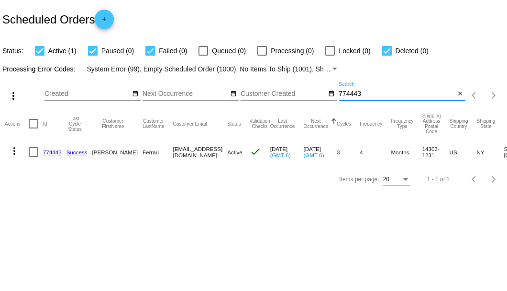
type input "774443"
click at [51, 151] on link "774443" at bounding box center [52, 152] width 19 height 6
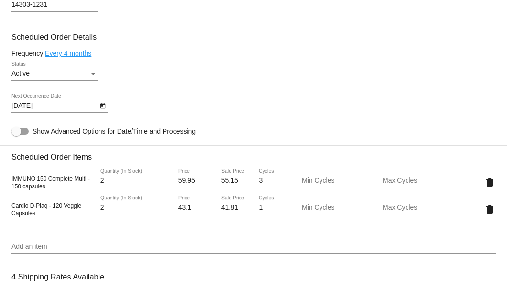
scroll to position [638, 0]
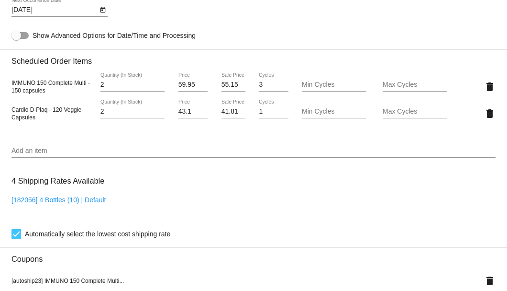
click at [65, 153] on input "Add an item" at bounding box center [253, 151] width 484 height 8
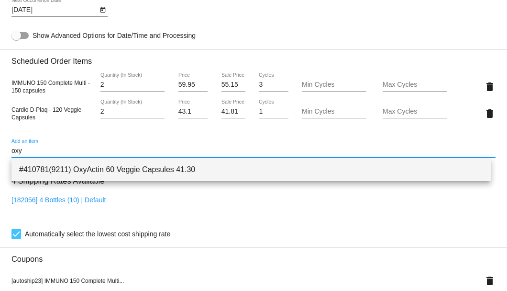
type input "oxy"
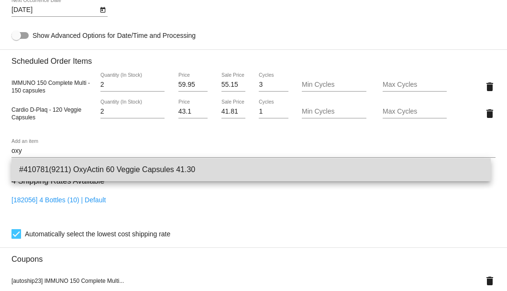
click at [67, 165] on span "#410781(9211) OxyActin 60 Veggie Capsules 41.30" at bounding box center [251, 169] width 464 height 23
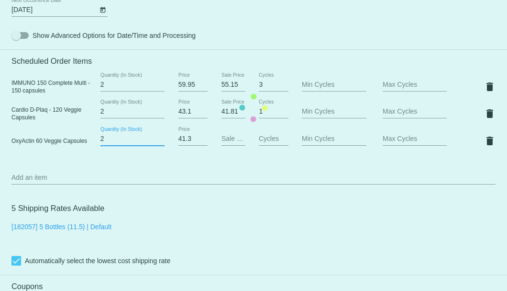
type input "2"
click at [158, 138] on input "2" at bounding box center [133, 139] width 64 height 8
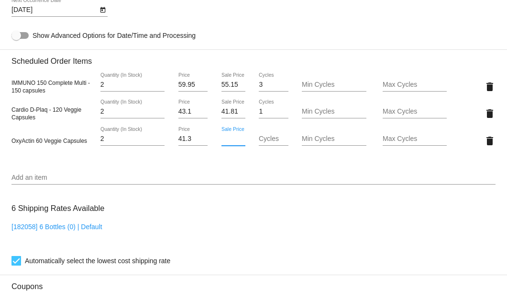
click at [222, 137] on input "Sale Price" at bounding box center [234, 139] width 24 height 8
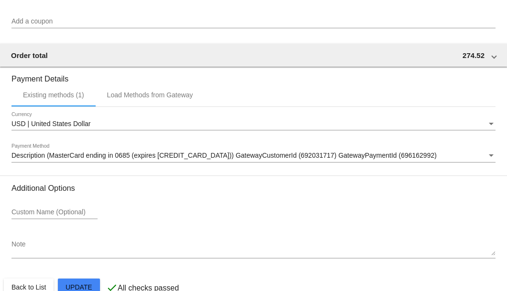
scroll to position [979, 0]
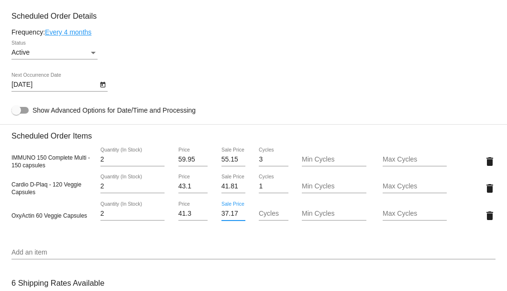
scroll to position [436, 0]
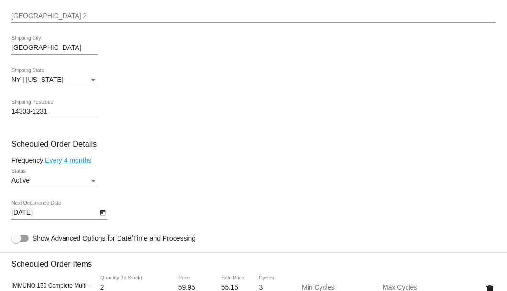
type input "37.17"
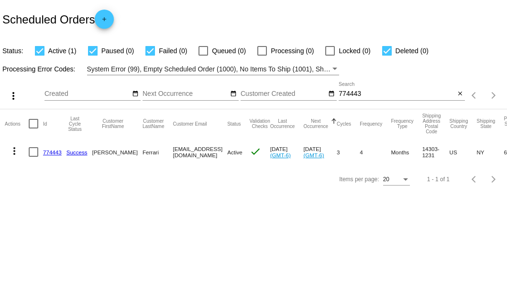
click at [54, 151] on link "774443" at bounding box center [52, 152] width 19 height 6
click at [356, 94] on input "774443" at bounding box center [397, 94] width 116 height 8
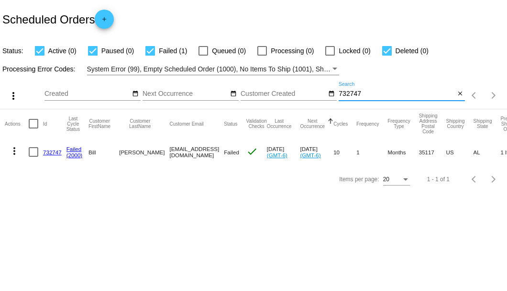
type input "732747"
click at [53, 152] on link "732747" at bounding box center [52, 152] width 19 height 6
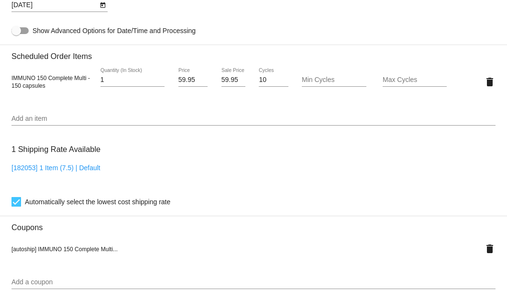
scroll to position [542, 0]
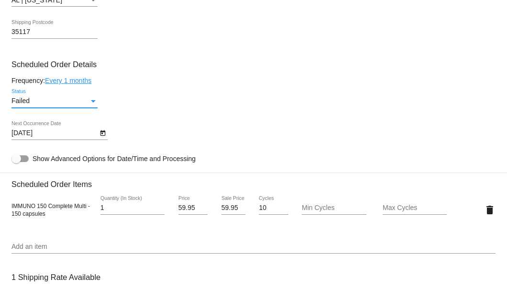
click at [87, 100] on div "Failed" at bounding box center [50, 101] width 78 height 8
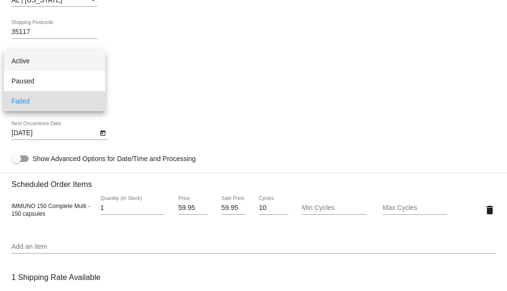
click at [64, 60] on span "Active" at bounding box center [54, 61] width 86 height 20
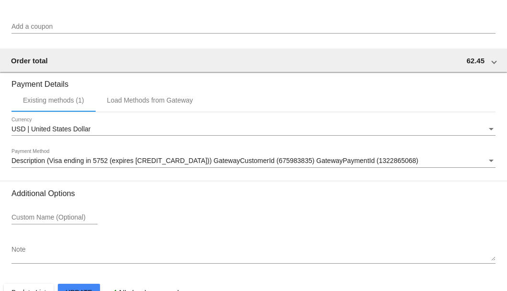
scroll to position [951, 0]
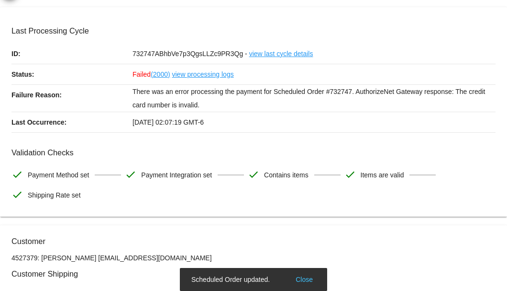
scroll to position [0, 0]
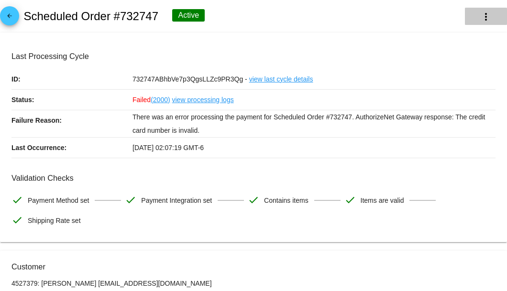
click at [481, 20] on mat-icon "more_vert" at bounding box center [486, 16] width 11 height 11
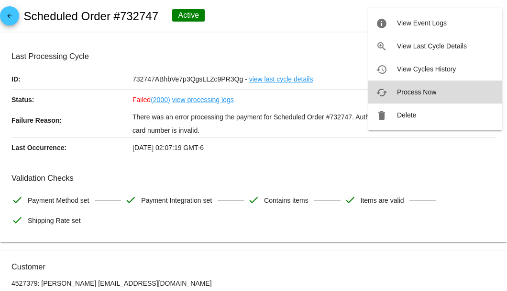
click at [408, 88] on span "Process Now" at bounding box center [416, 92] width 39 height 8
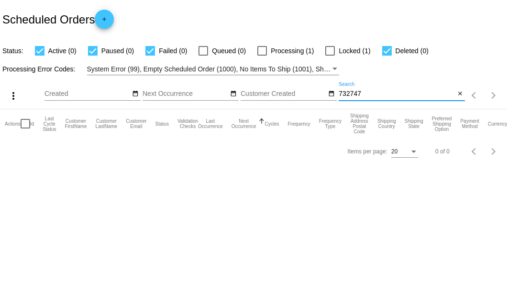
click at [368, 93] on input "732747" at bounding box center [397, 94] width 116 height 8
type input "732747"
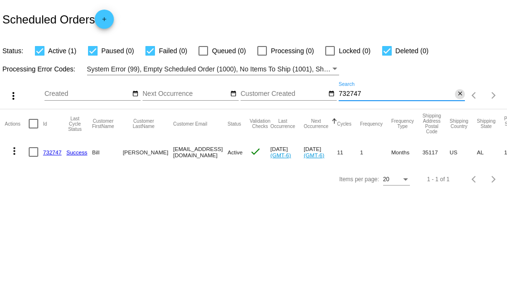
click at [459, 95] on mat-icon "close" at bounding box center [460, 94] width 7 height 8
click at [459, 95] on mat-icon "search" at bounding box center [459, 95] width 11 height 15
click at [459, 95] on input "Search" at bounding box center [402, 94] width 126 height 8
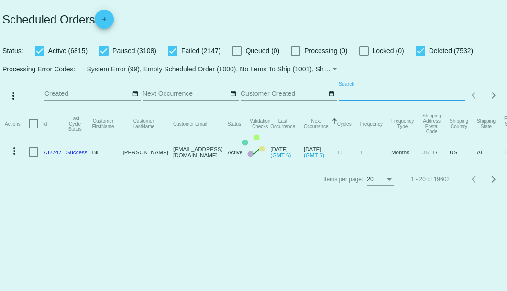
click at [459, 109] on mat-table "Actions Id Last Cycle Status Customer FirstName Customer LastName Customer Emai…" at bounding box center [253, 137] width 507 height 56
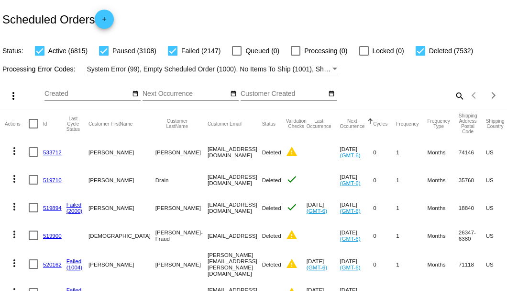
click at [455, 103] on mat-icon "search" at bounding box center [459, 95] width 11 height 15
click at [455, 98] on input "Search" at bounding box center [402, 94] width 126 height 8
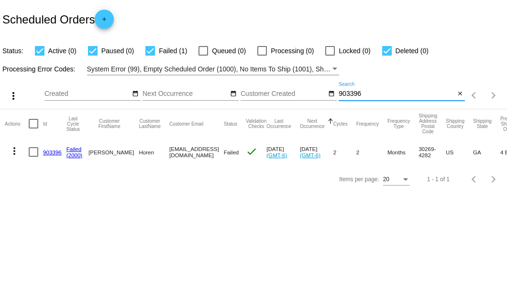
type input "903396"
click at [50, 151] on link "903396" at bounding box center [52, 152] width 19 height 6
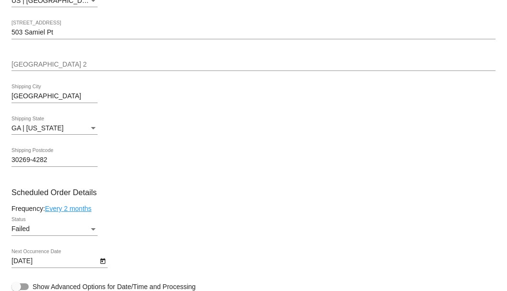
scroll to position [510, 0]
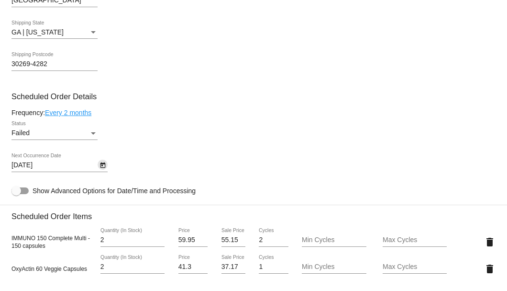
click at [101, 165] on icon "Open calendar" at bounding box center [102, 165] width 5 height 6
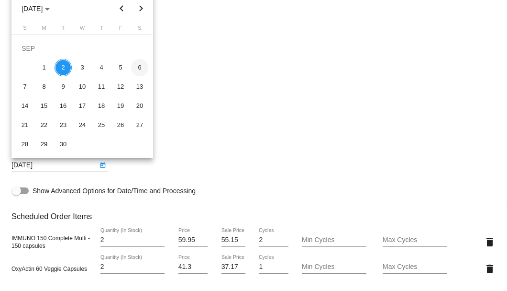
click at [142, 68] on div "6" at bounding box center [139, 67] width 17 height 17
type input "9/6/2025"
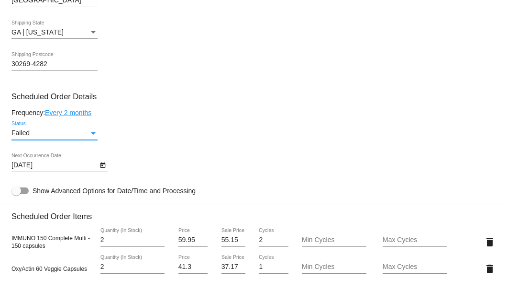
click at [92, 131] on div "Status" at bounding box center [93, 133] width 9 height 8
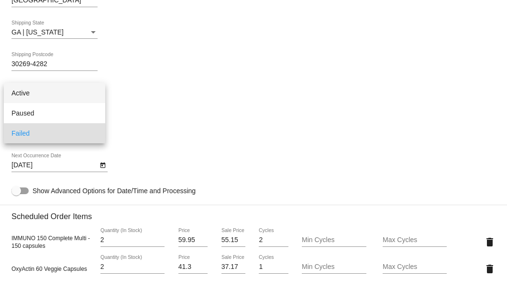
click at [83, 91] on span "Active" at bounding box center [54, 93] width 86 height 20
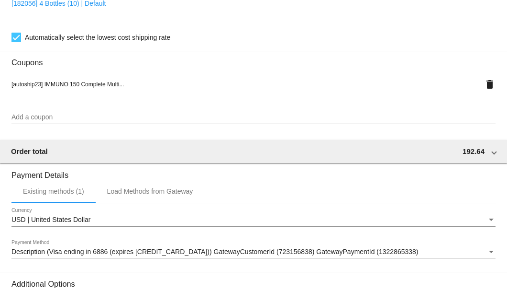
scroll to position [979, 0]
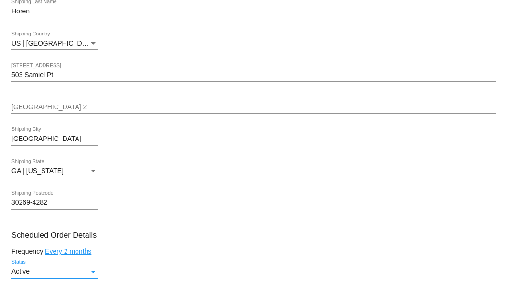
scroll to position [500, 0]
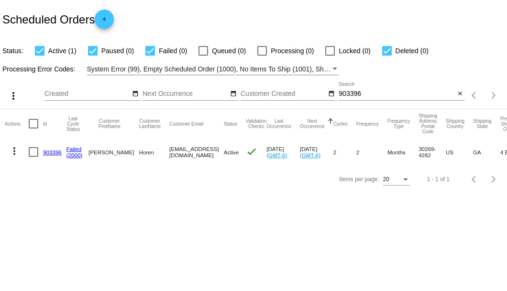
click at [162, 24] on div "Scheduled Orders add" at bounding box center [253, 19] width 507 height 38
click at [348, 90] on input "903396" at bounding box center [397, 94] width 116 height 8
type input "838162"
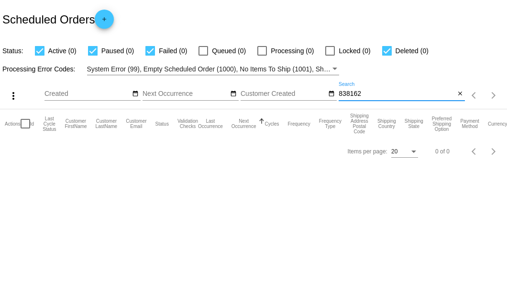
drag, startPoint x: 370, startPoint y: 92, endPoint x: 338, endPoint y: 95, distance: 31.7
click at [338, 95] on div "more_vert Sep Jan Feb Mar [DATE]" at bounding box center [253, 92] width 507 height 34
click at [349, 94] on input "838162" at bounding box center [397, 94] width 116 height 8
click at [369, 94] on input "838162" at bounding box center [397, 94] width 116 height 8
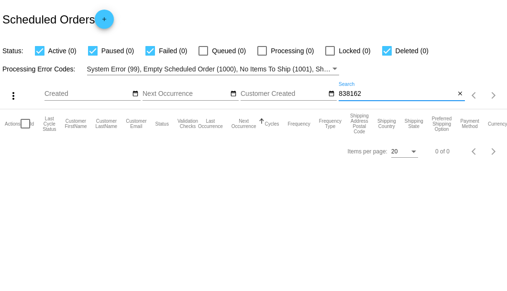
click at [355, 94] on input "838162" at bounding box center [397, 94] width 116 height 8
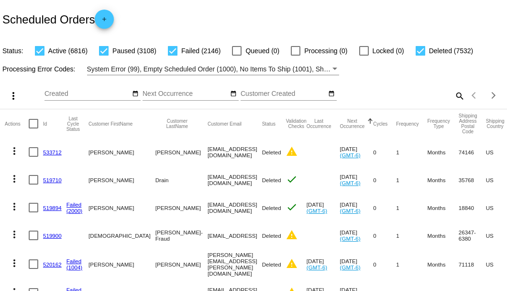
click at [458, 103] on mat-icon "search" at bounding box center [459, 95] width 11 height 15
click at [455, 98] on input "Search" at bounding box center [402, 94] width 126 height 8
paste input "[EMAIL_ADDRESS][DOMAIN_NAME]"
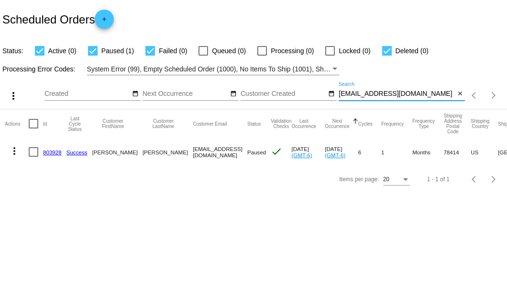
type input "[EMAIL_ADDRESS][DOMAIN_NAME]"
click at [53, 152] on link "803928" at bounding box center [52, 152] width 19 height 6
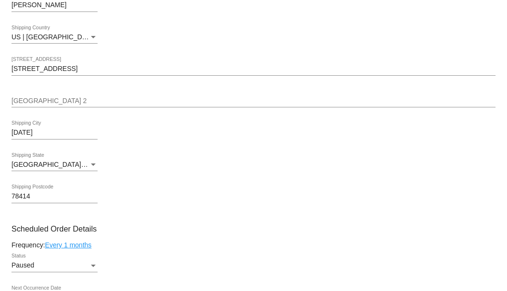
scroll to position [447, 0]
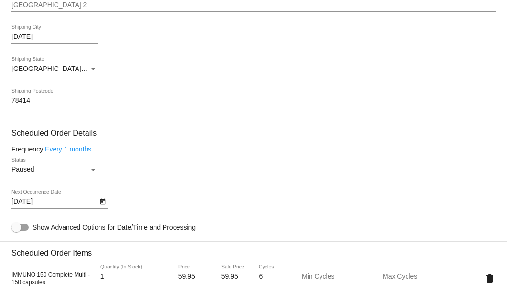
click at [90, 169] on div "Status" at bounding box center [93, 170] width 9 height 8
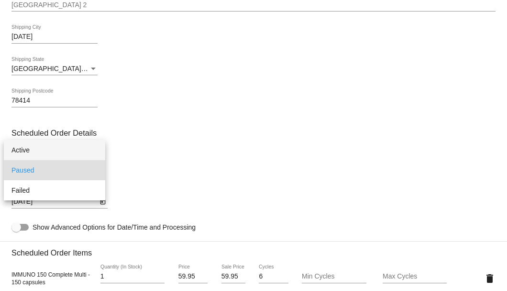
click at [79, 146] on span "Active" at bounding box center [54, 150] width 86 height 20
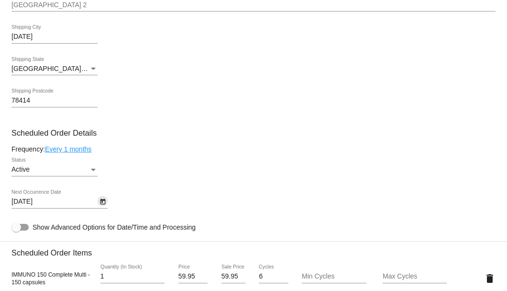
click at [101, 198] on icon "Open calendar" at bounding box center [103, 201] width 7 height 11
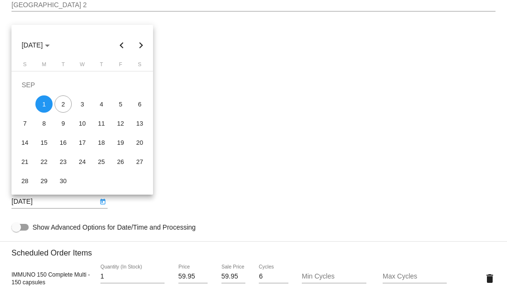
click at [140, 45] on button "Next month" at bounding box center [141, 44] width 19 height 19
click at [83, 86] on div "1" at bounding box center [82, 84] width 17 height 17
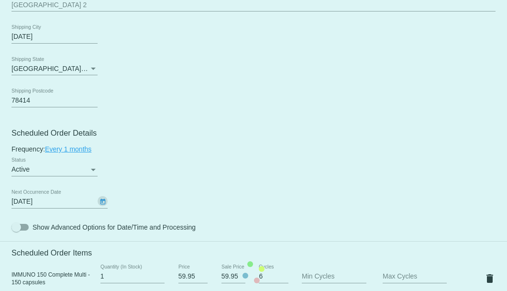
type input "[DATE]"
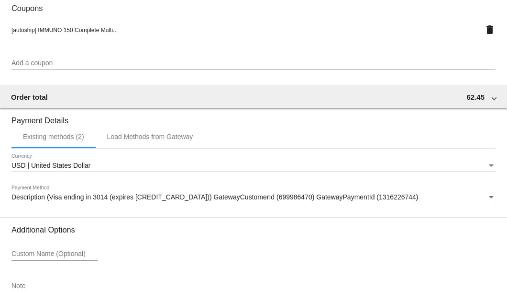
scroll to position [924, 0]
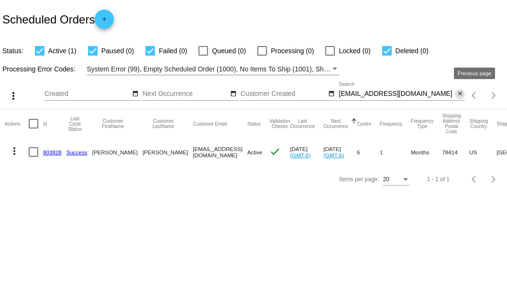
click at [459, 95] on mat-icon "close" at bounding box center [460, 94] width 7 height 8
